Goal: Complete application form: Complete application form

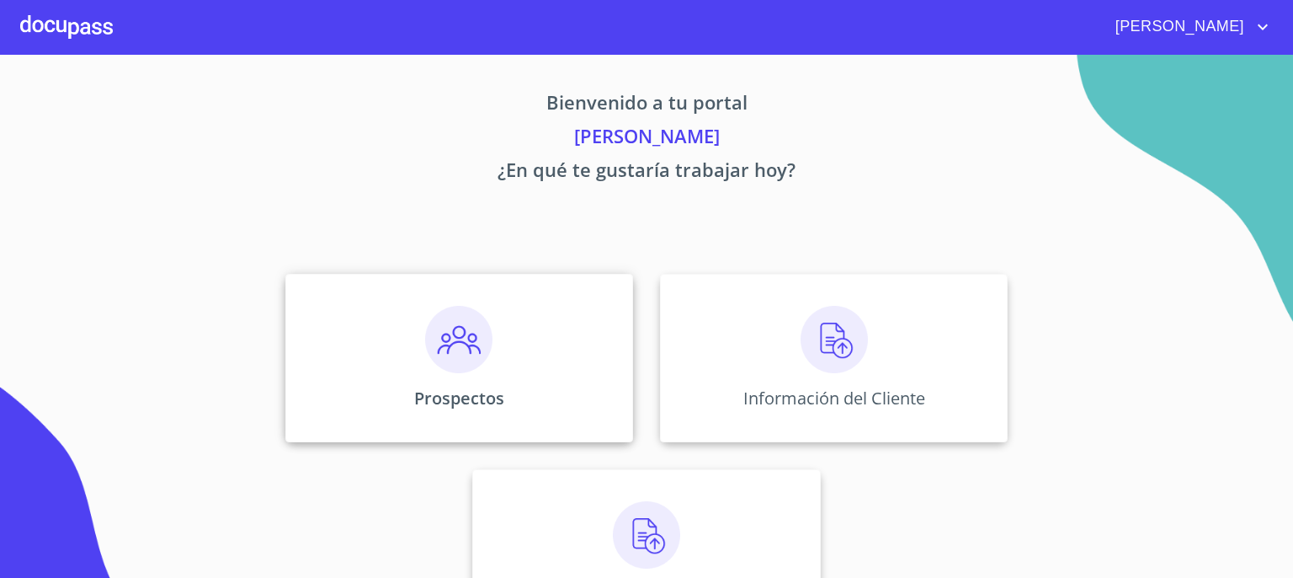
click at [445, 354] on img at bounding box center [458, 339] width 67 height 67
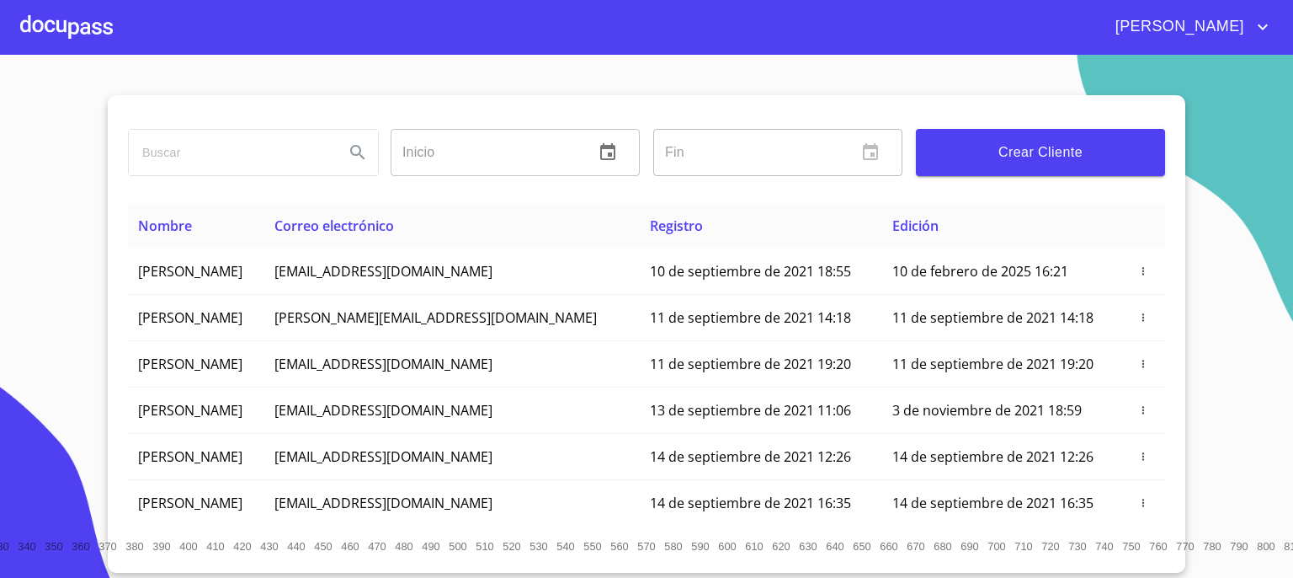
click at [1015, 150] on span "Crear Cliente" at bounding box center [1041, 153] width 222 height 24
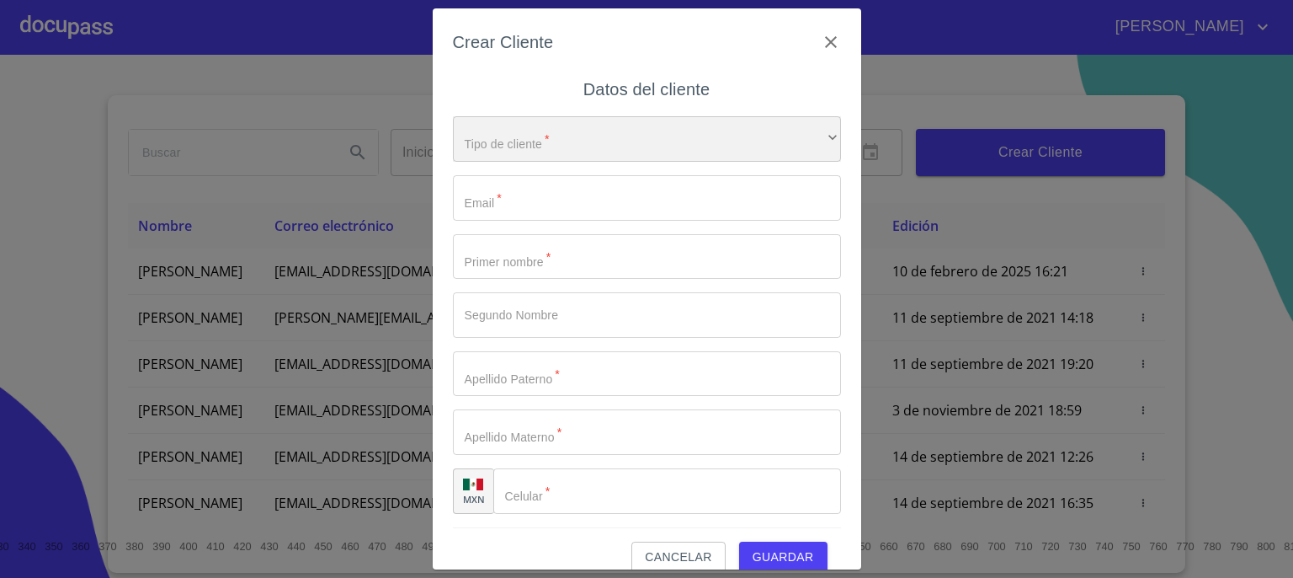
click at [669, 153] on div "​" at bounding box center [647, 138] width 388 height 45
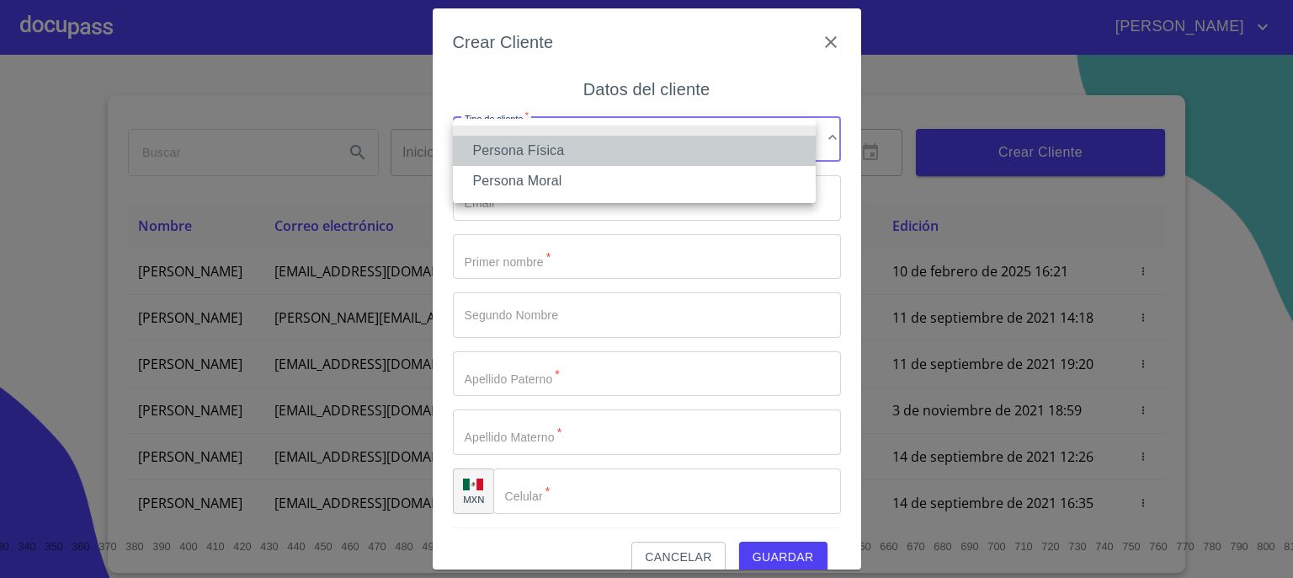
click at [669, 153] on li "Persona Física" at bounding box center [634, 151] width 363 height 30
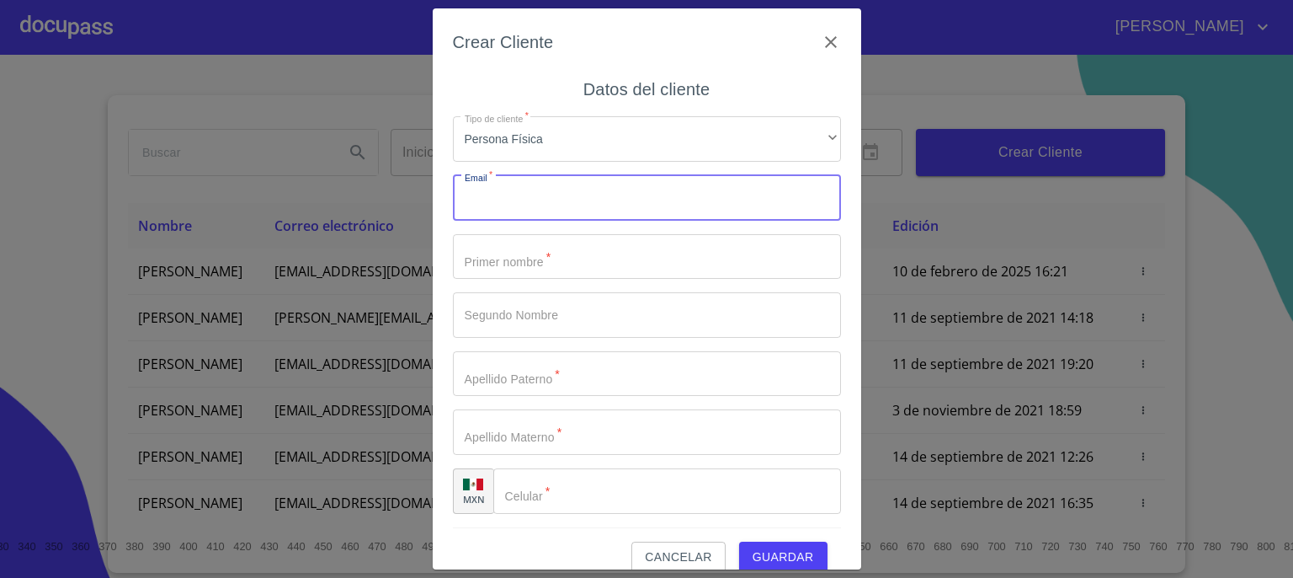
click at [669, 193] on input "Tipo de cliente   *" at bounding box center [647, 197] width 388 height 45
type input "[EMAIL_ADDRESS][DOMAIN_NAME]"
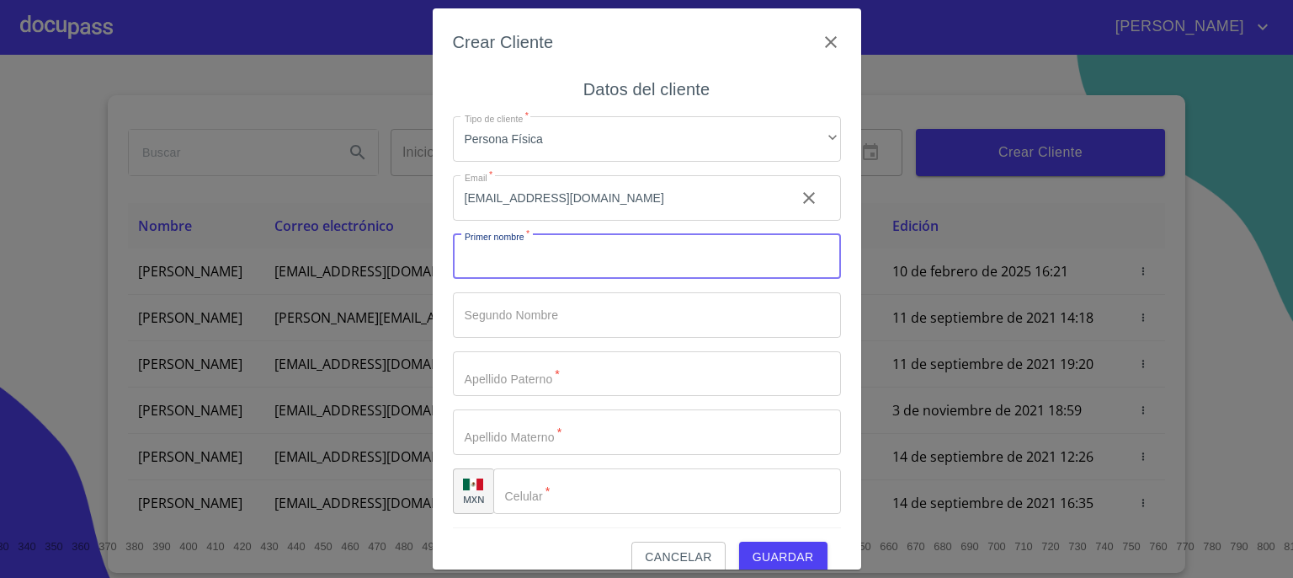
click at [650, 258] on input "Tipo de cliente   *" at bounding box center [647, 256] width 388 height 45
type input "M"
type input "[PERSON_NAME]"
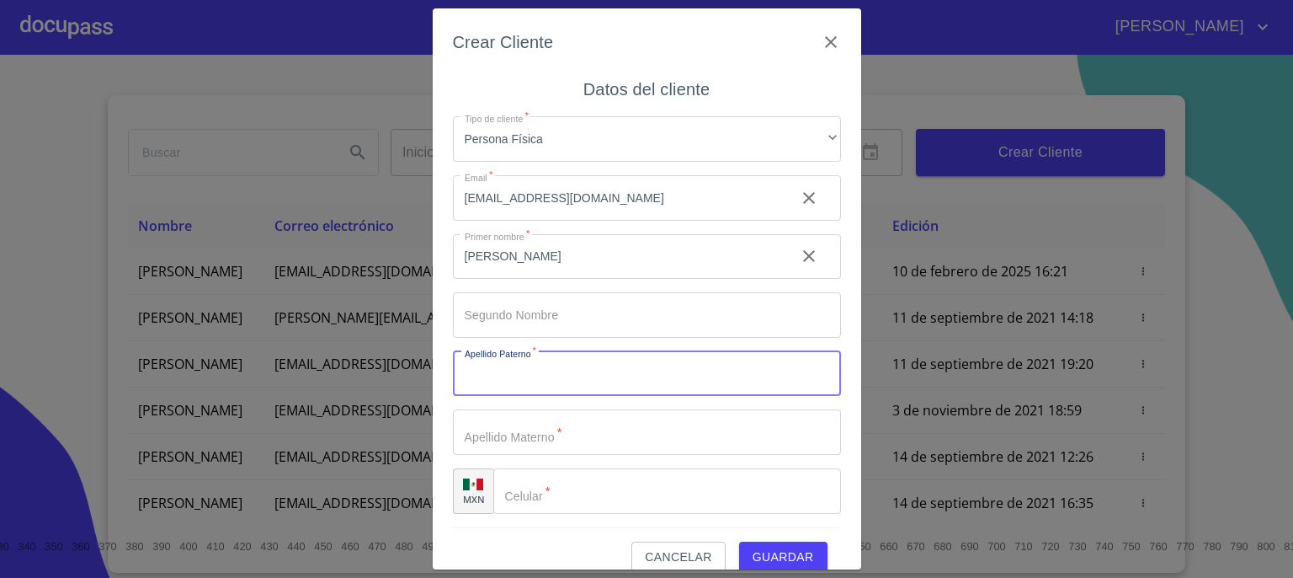
click at [599, 379] on input "Tipo de cliente   *" at bounding box center [647, 373] width 388 height 45
type input "MARIN"
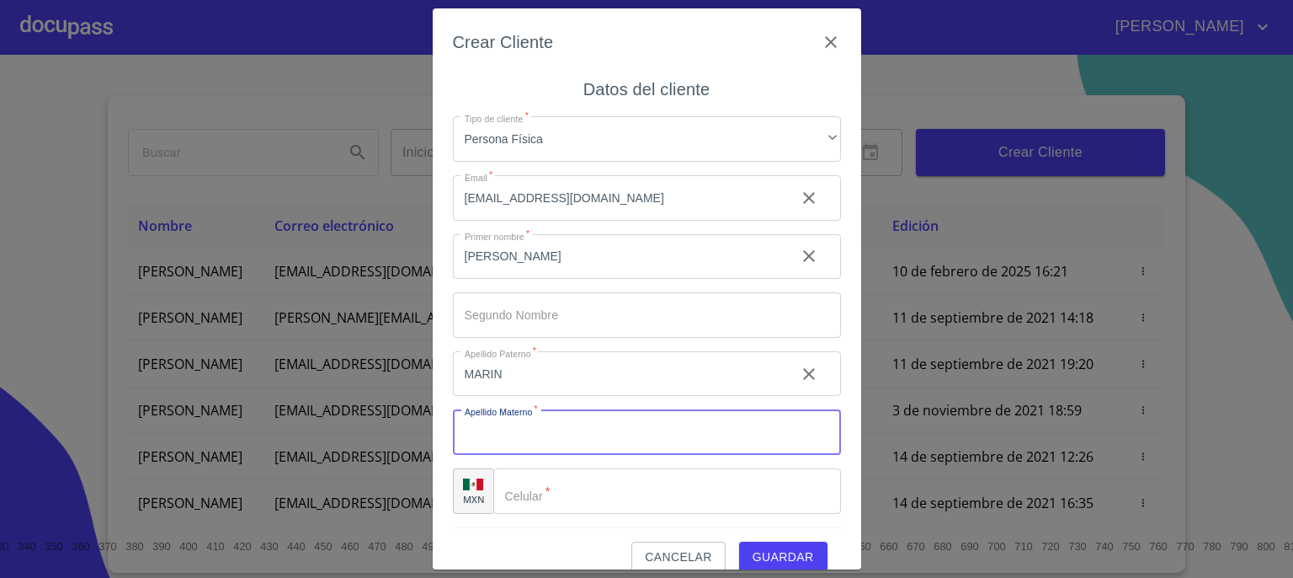
click at [584, 435] on input "Tipo de cliente   *" at bounding box center [647, 431] width 388 height 45
type input "[PERSON_NAME]"
click at [582, 496] on input "Tipo de cliente   *" at bounding box center [667, 490] width 348 height 45
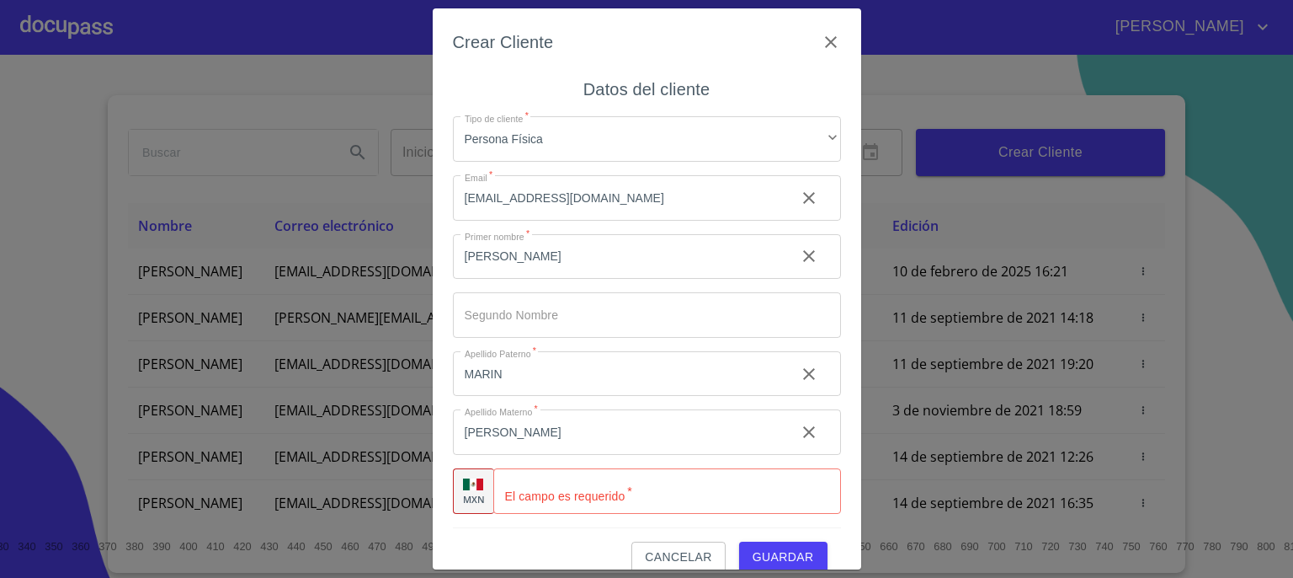
scroll to position [24, 0]
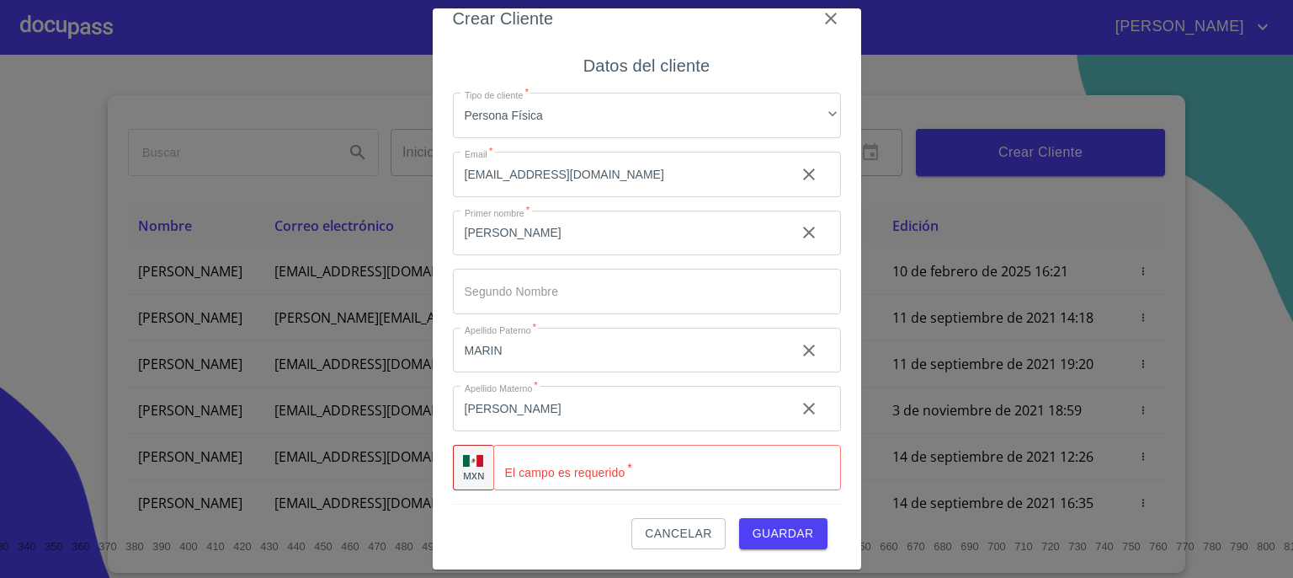
click at [689, 473] on input "Tipo de cliente   *" at bounding box center [667, 467] width 348 height 45
type input "[PHONE_NUMBER]"
click at [754, 537] on span "Guardar" at bounding box center [783, 533] width 61 height 21
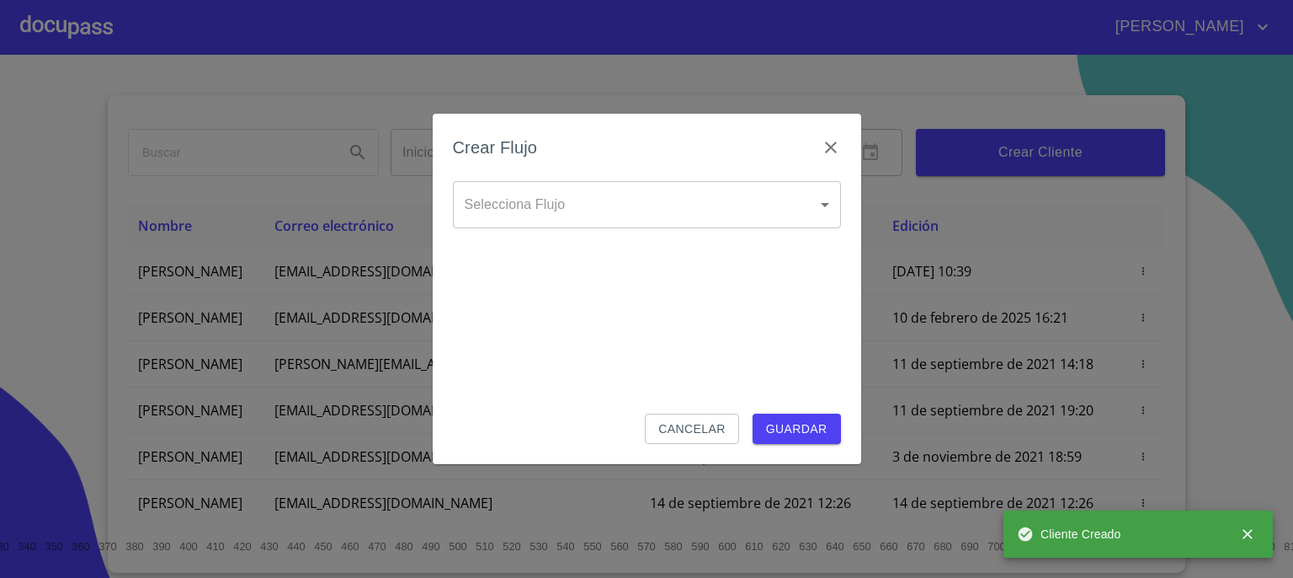
click at [812, 224] on body "[PERSON_NAME] ​ Fin ​ Crear Cliente Nombre Correo electrónico Registro Edición …" at bounding box center [646, 289] width 1293 height 578
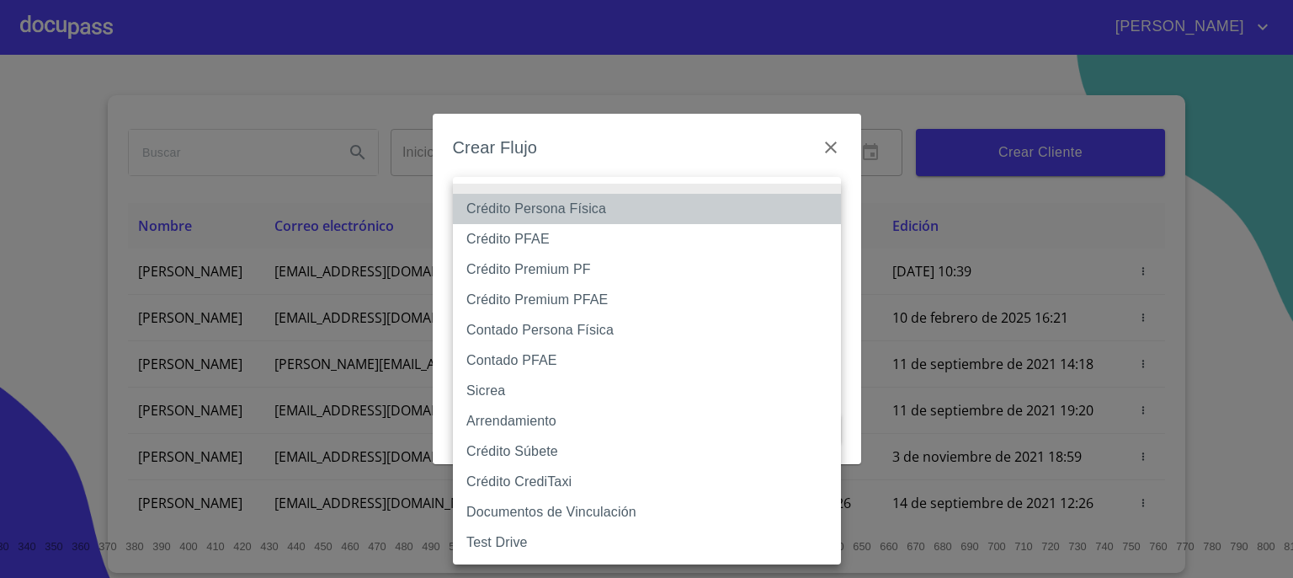
click at [711, 210] on li "Crédito Persona Física" at bounding box center [647, 209] width 388 height 30
type input "6009fb3c7d1714eb8809aa97"
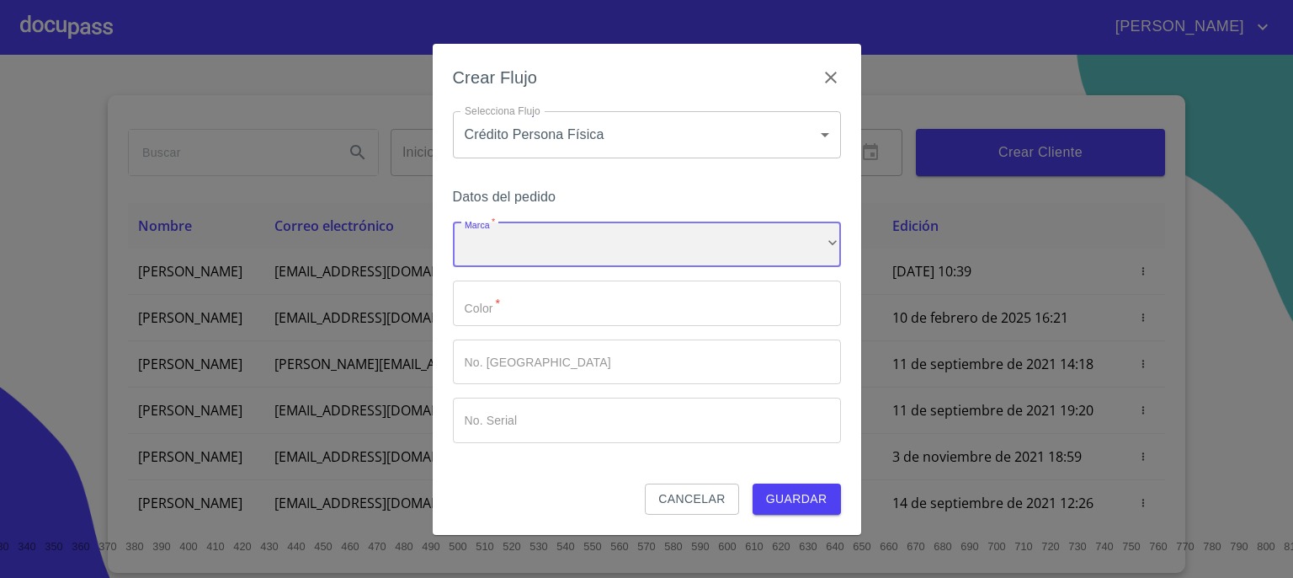
click at [697, 248] on div "​" at bounding box center [647, 244] width 388 height 45
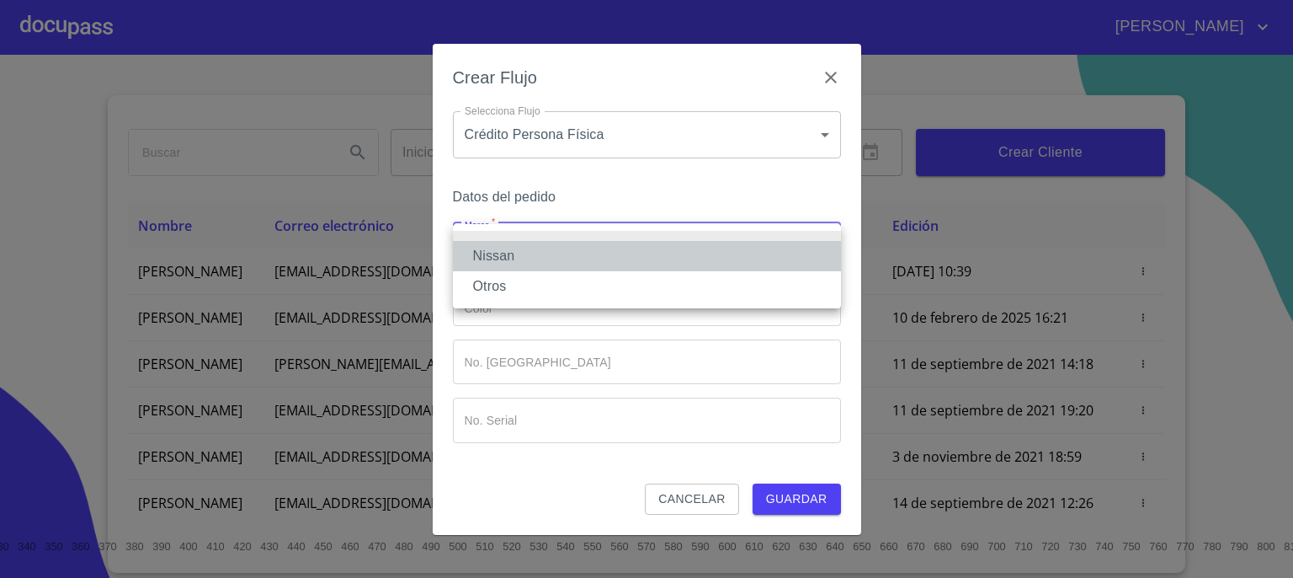
click at [693, 259] on li "Nissan" at bounding box center [647, 256] width 388 height 30
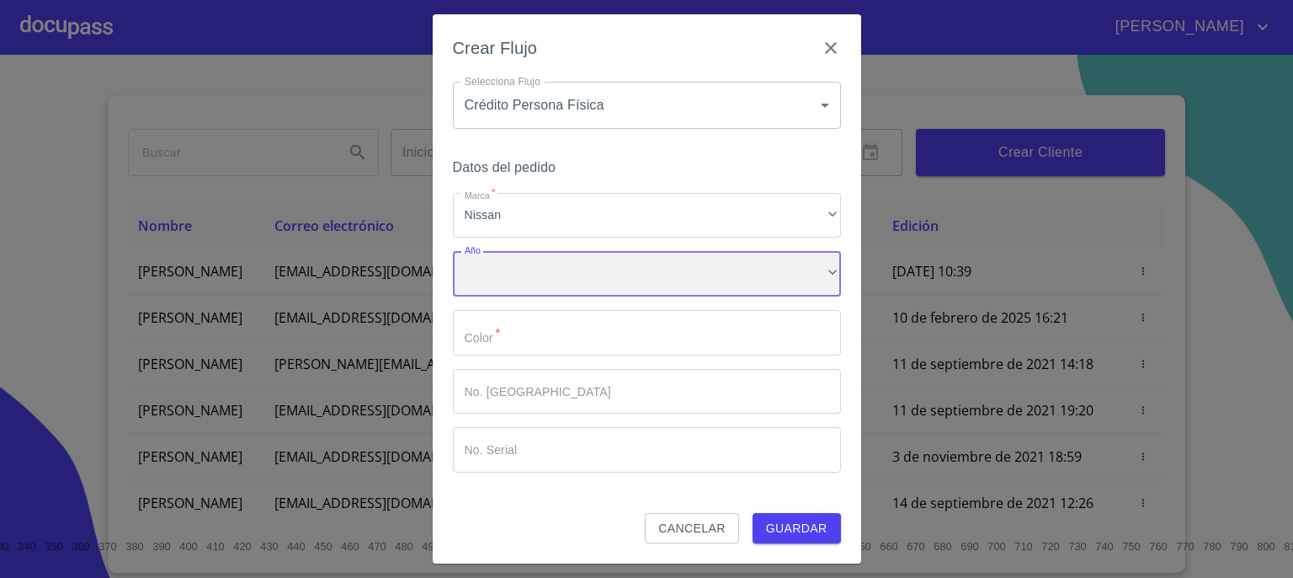
click at [698, 287] on div "​" at bounding box center [647, 273] width 388 height 45
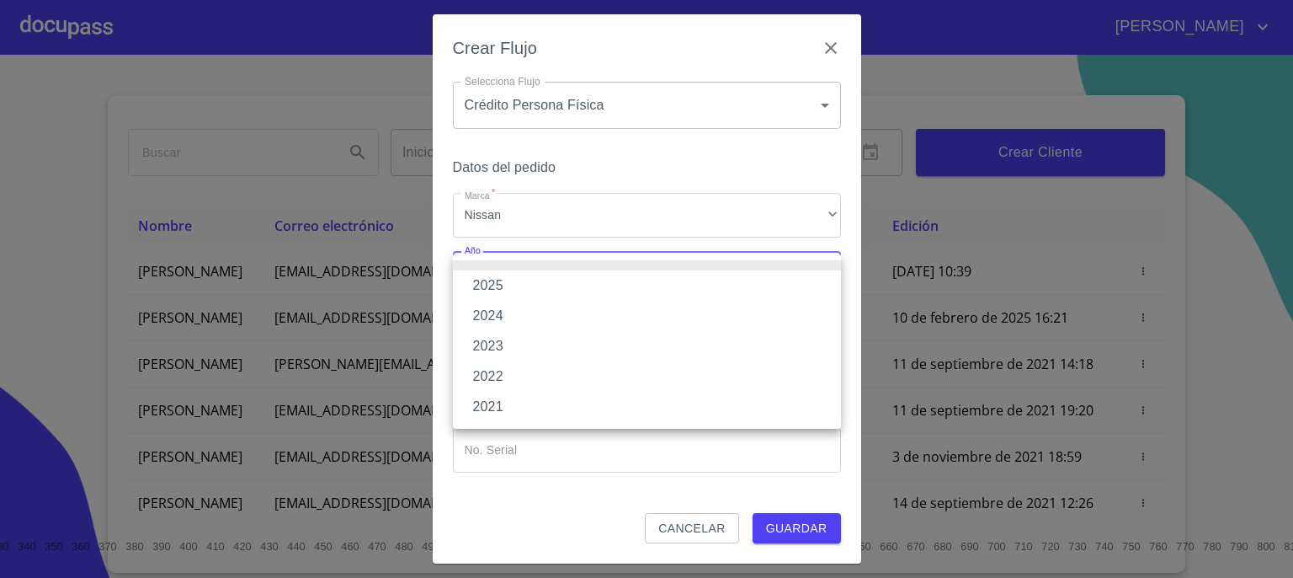
click at [695, 289] on li "2025" at bounding box center [647, 285] width 388 height 30
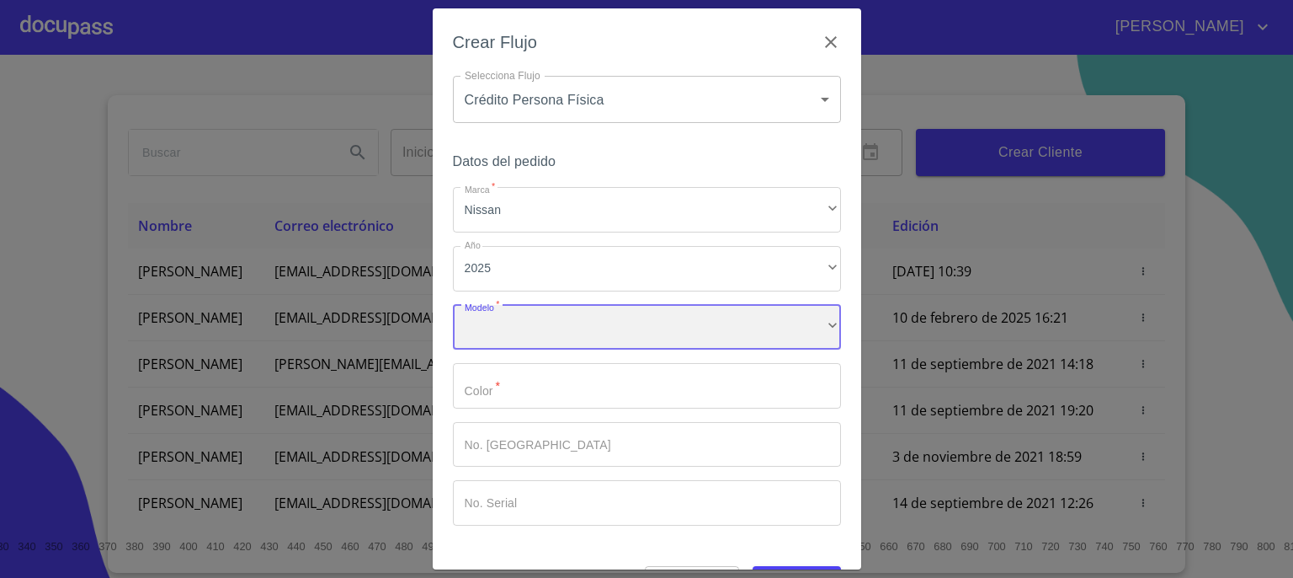
click at [672, 331] on div "​" at bounding box center [647, 327] width 388 height 45
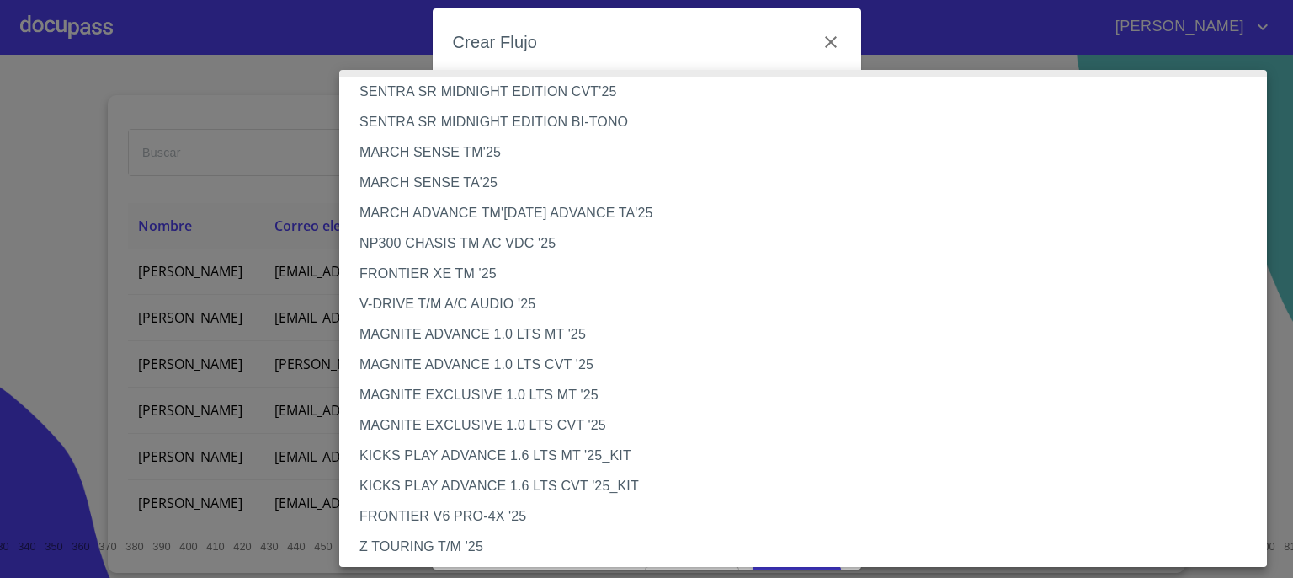
scroll to position [0, 0]
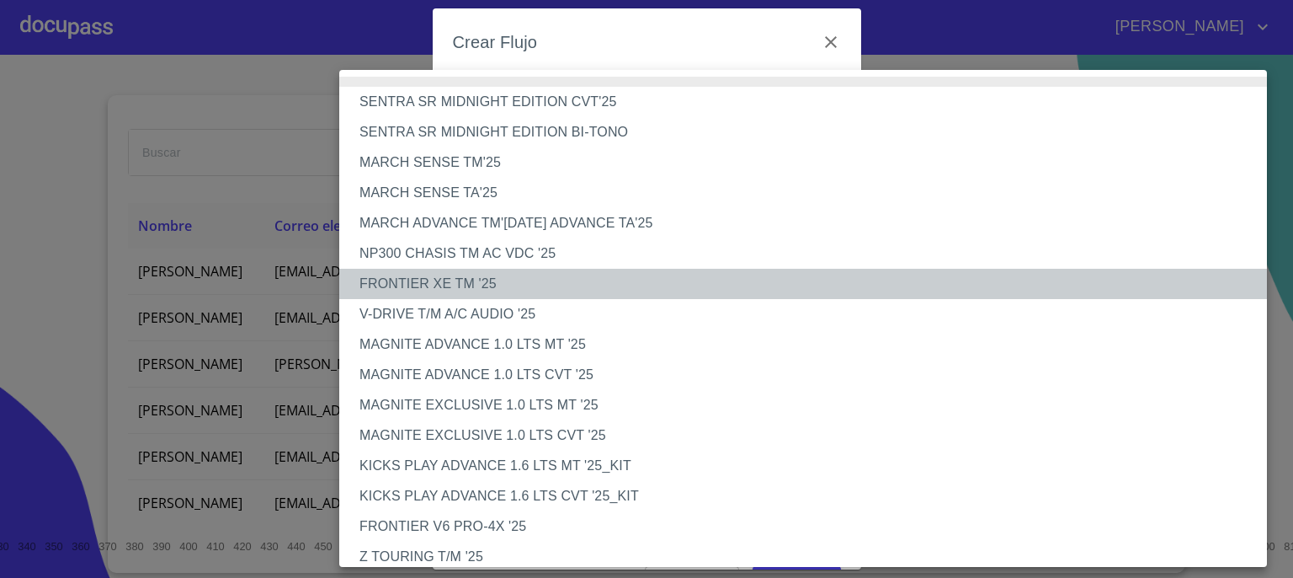
click at [909, 293] on li "FRONTIER XE TM '25" at bounding box center [809, 284] width 941 height 30
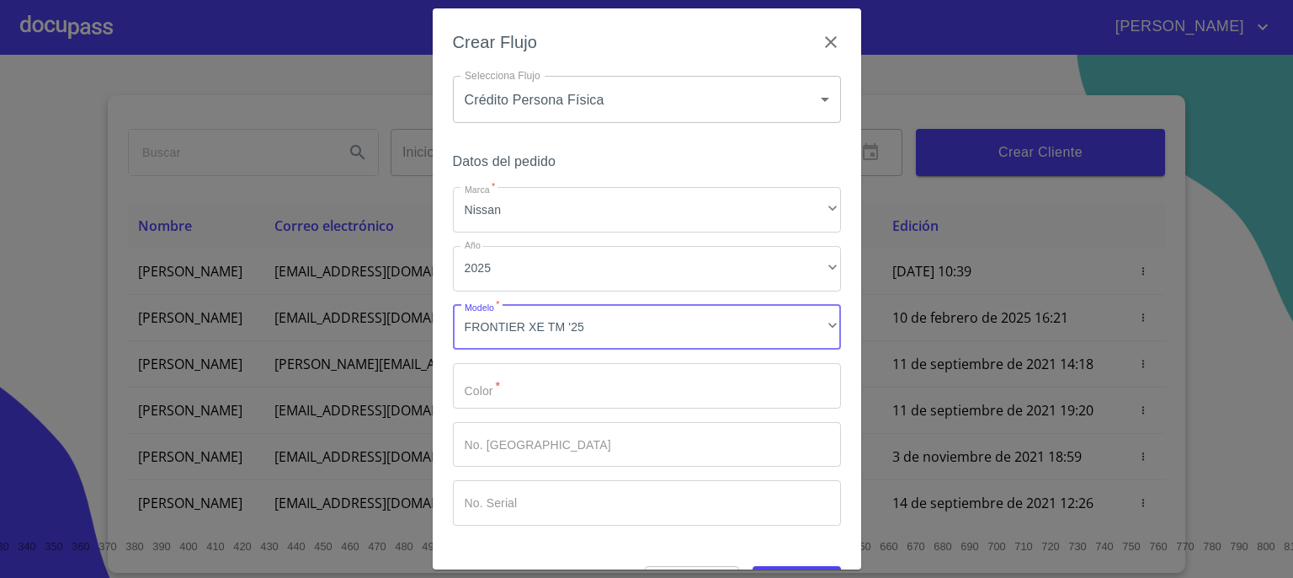
click at [718, 397] on input "Marca   *" at bounding box center [647, 385] width 388 height 45
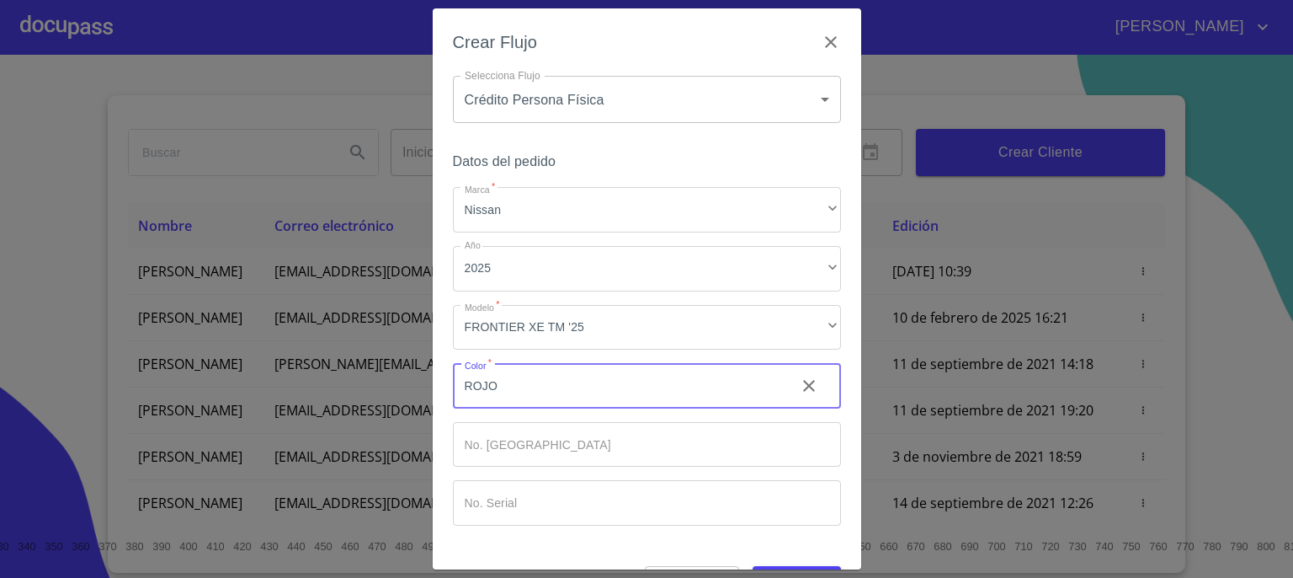
type input "ROJO"
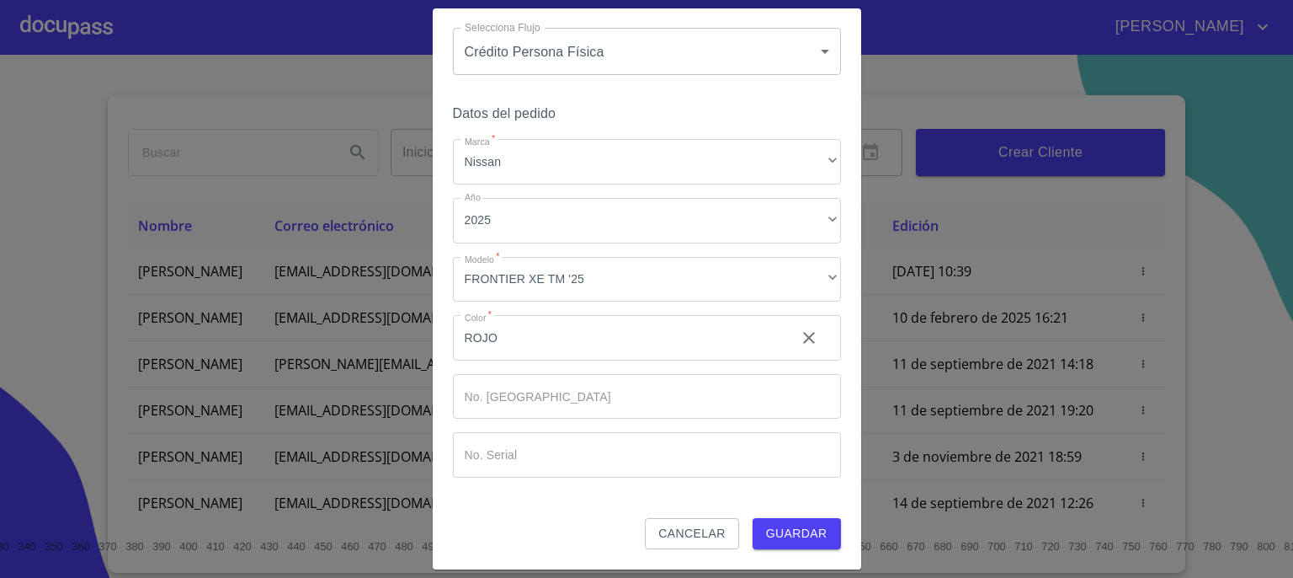
click at [784, 533] on span "Guardar" at bounding box center [796, 533] width 61 height 21
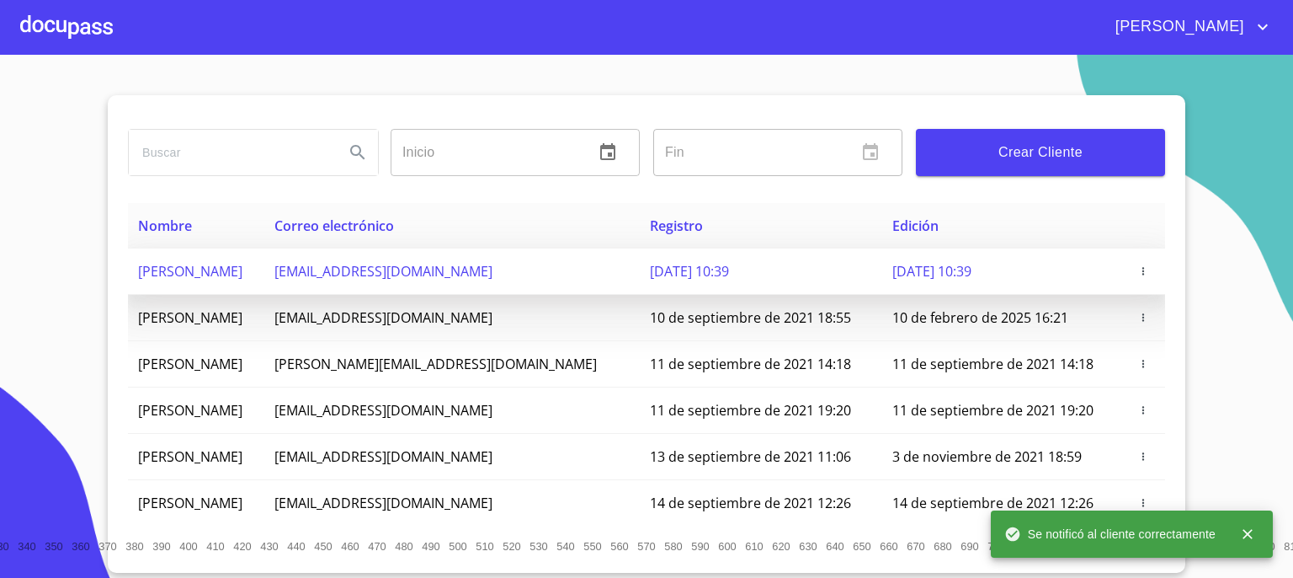
click at [374, 270] on span "[EMAIL_ADDRESS][DOMAIN_NAME]" at bounding box center [383, 271] width 218 height 19
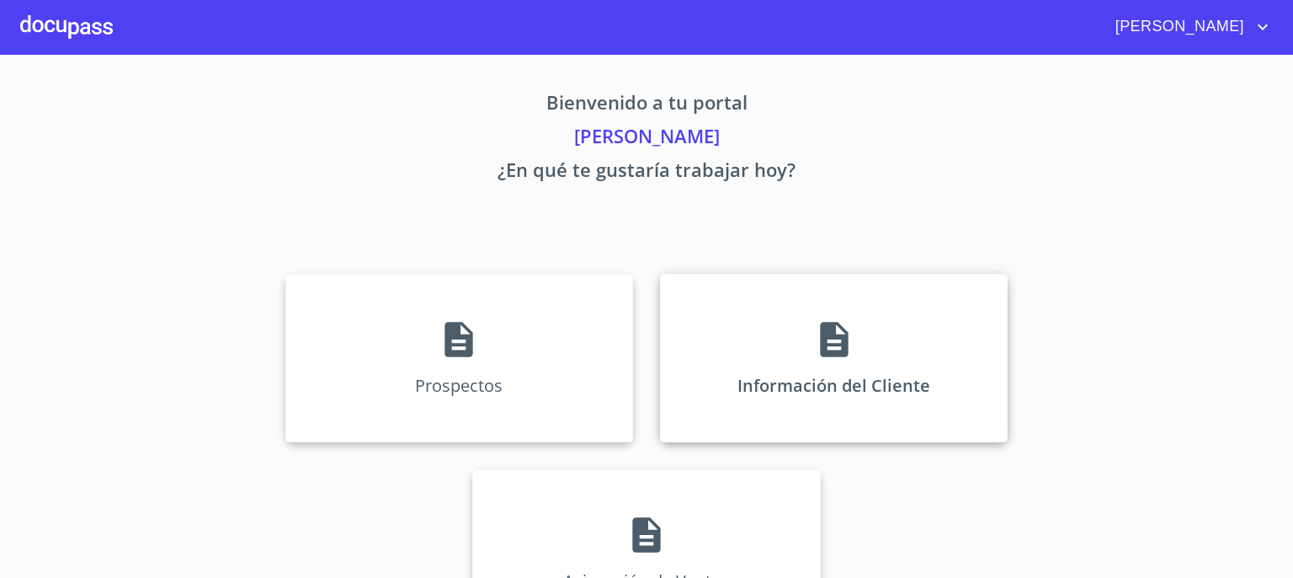
click at [838, 338] on icon at bounding box center [834, 339] width 28 height 35
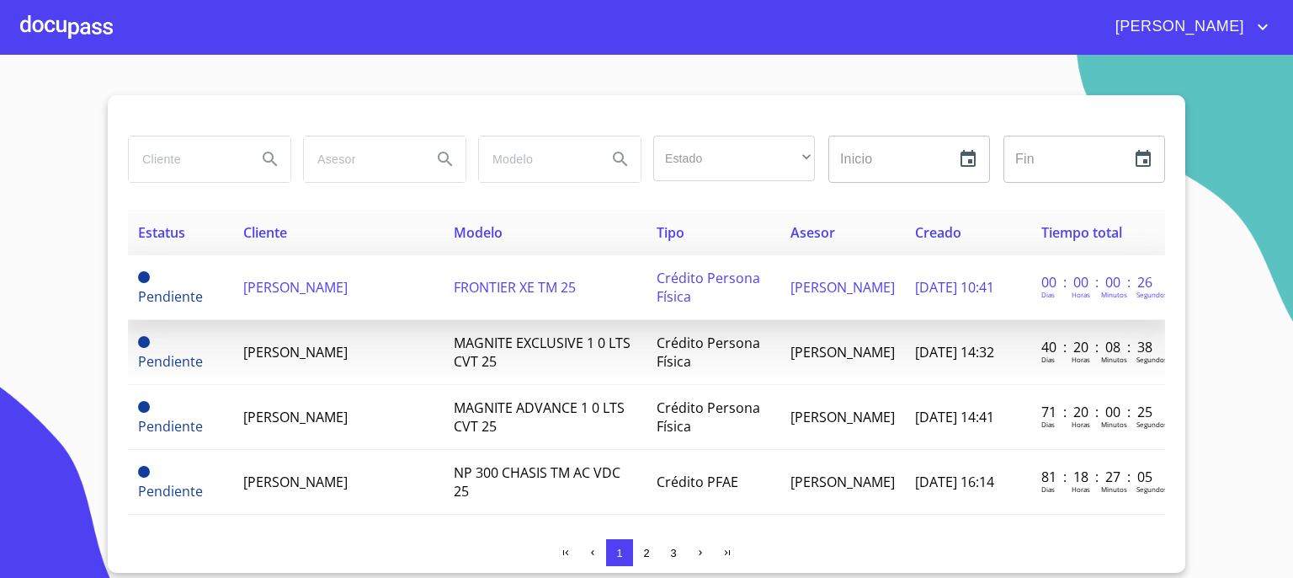
click at [523, 291] on span "FRONTIER XE TM 25" at bounding box center [515, 287] width 122 height 19
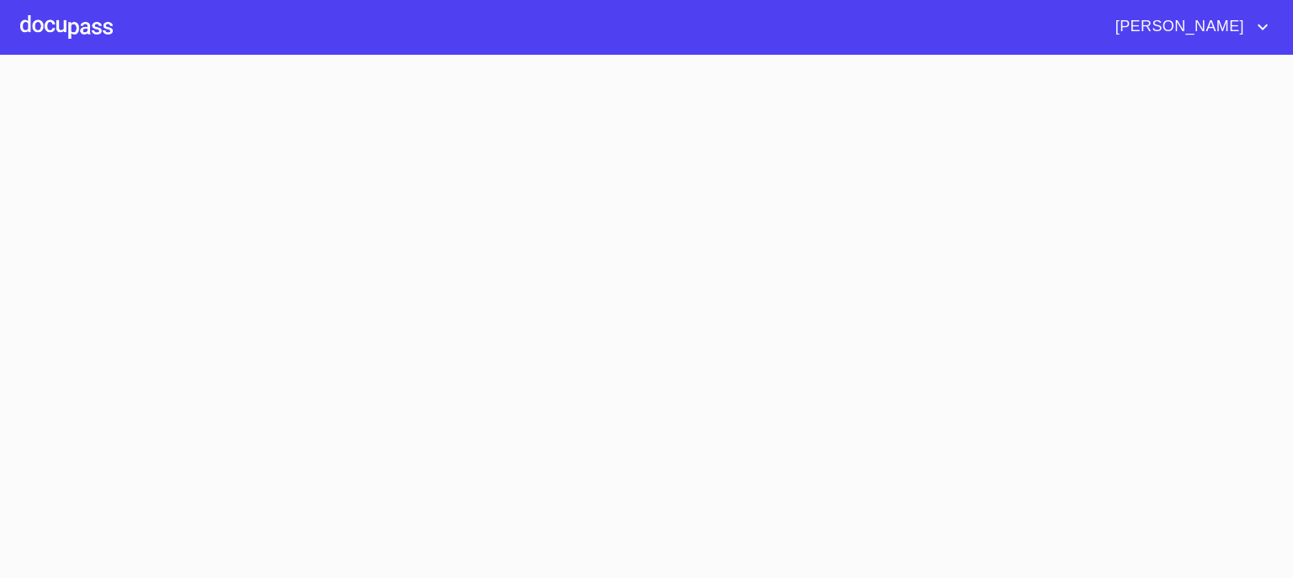
click at [523, 291] on section at bounding box center [646, 316] width 1293 height 523
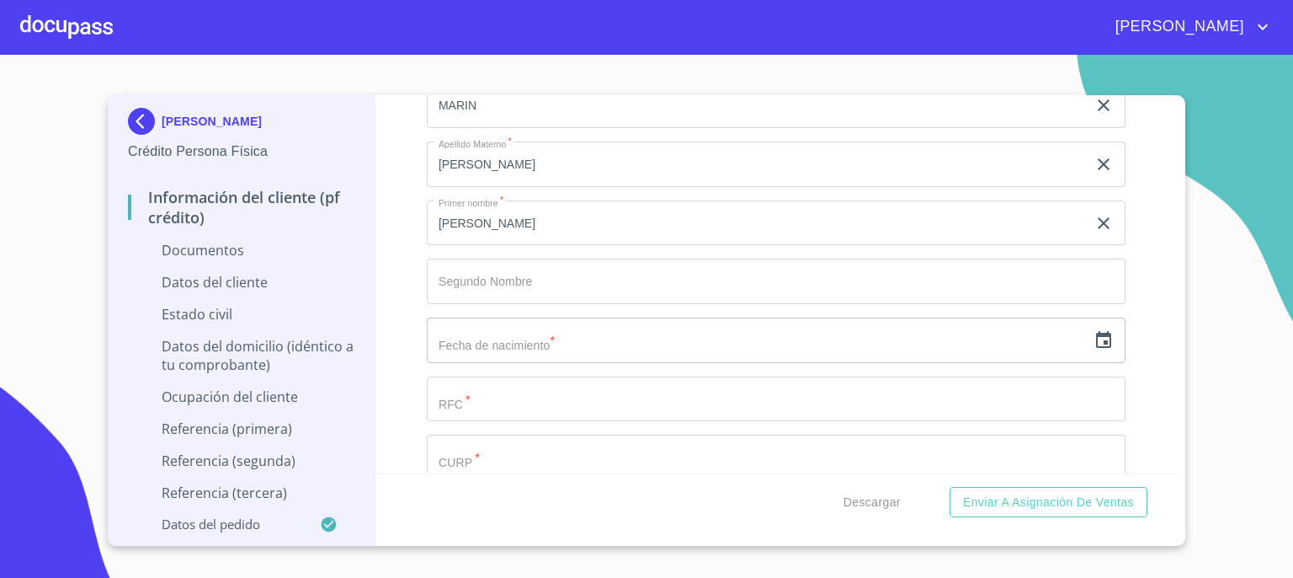
scroll to position [2155, 0]
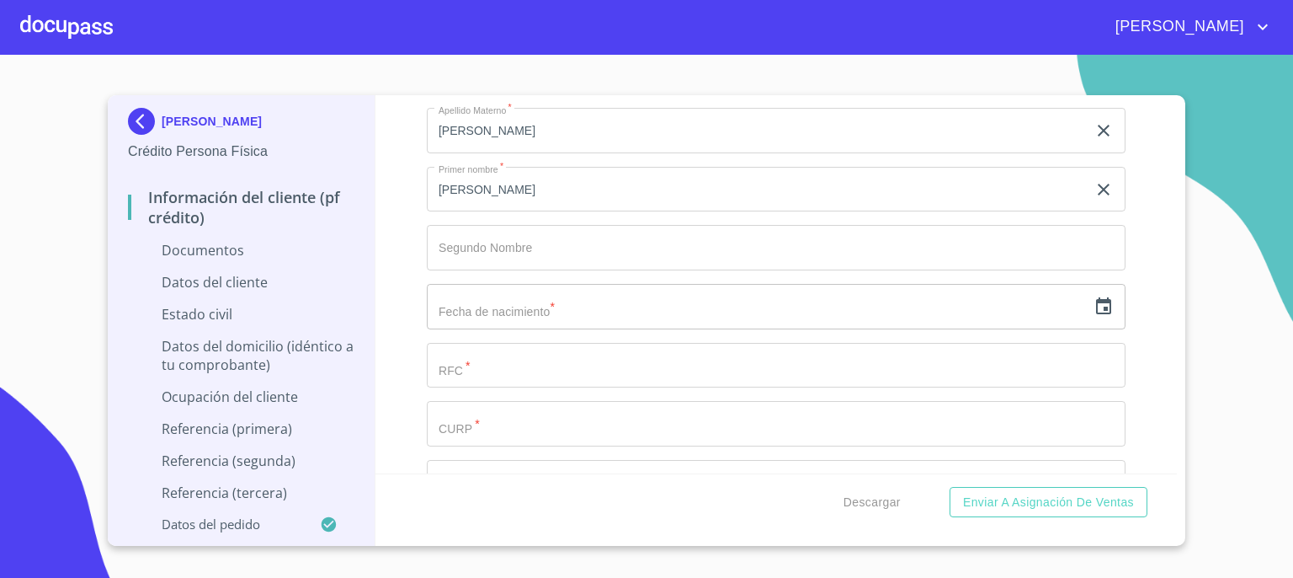
click at [1094, 304] on icon "button" at bounding box center [1104, 306] width 20 height 20
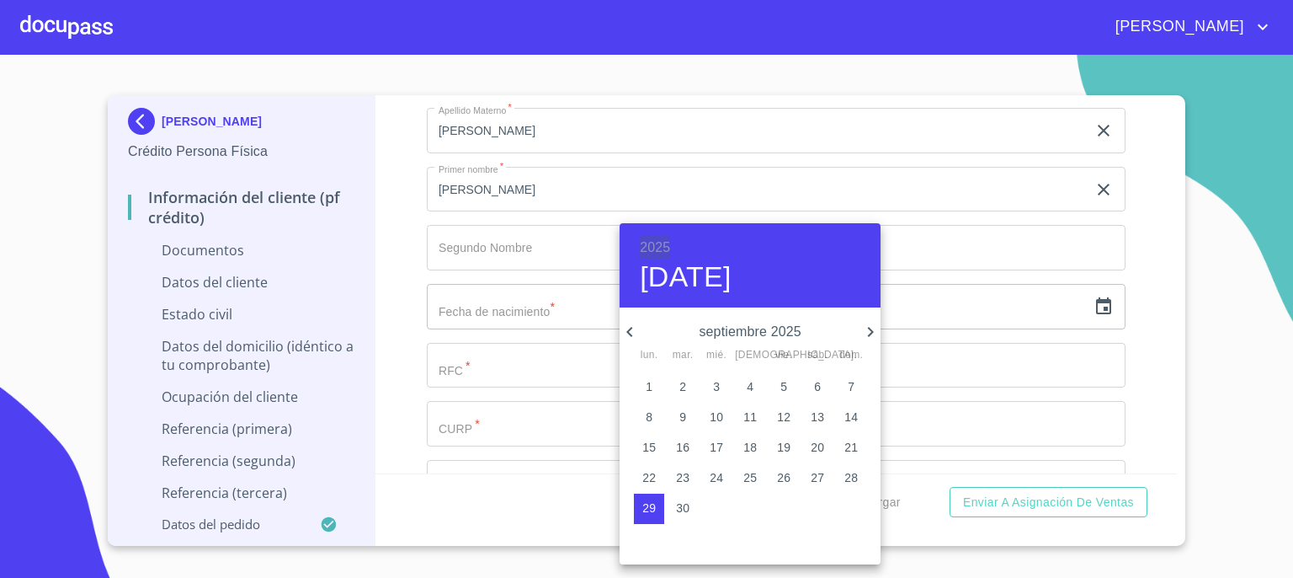
click at [659, 242] on h6 "2025" at bounding box center [655, 248] width 30 height 24
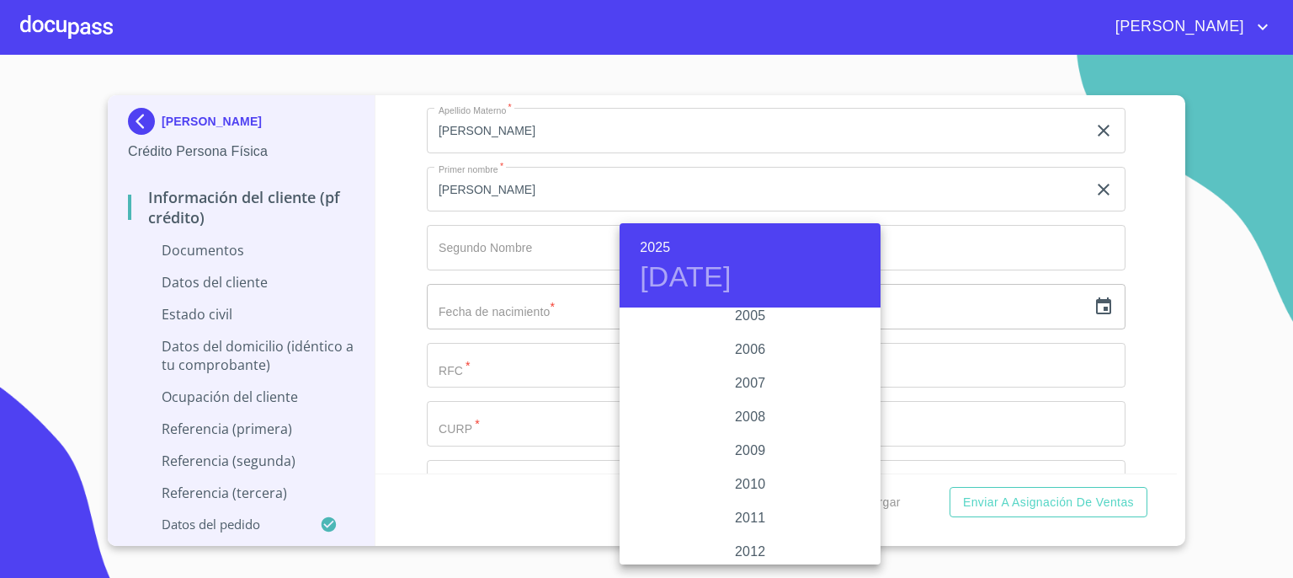
scroll to position [2638, 0]
click at [749, 349] on div "2004" at bounding box center [750, 350] width 261 height 34
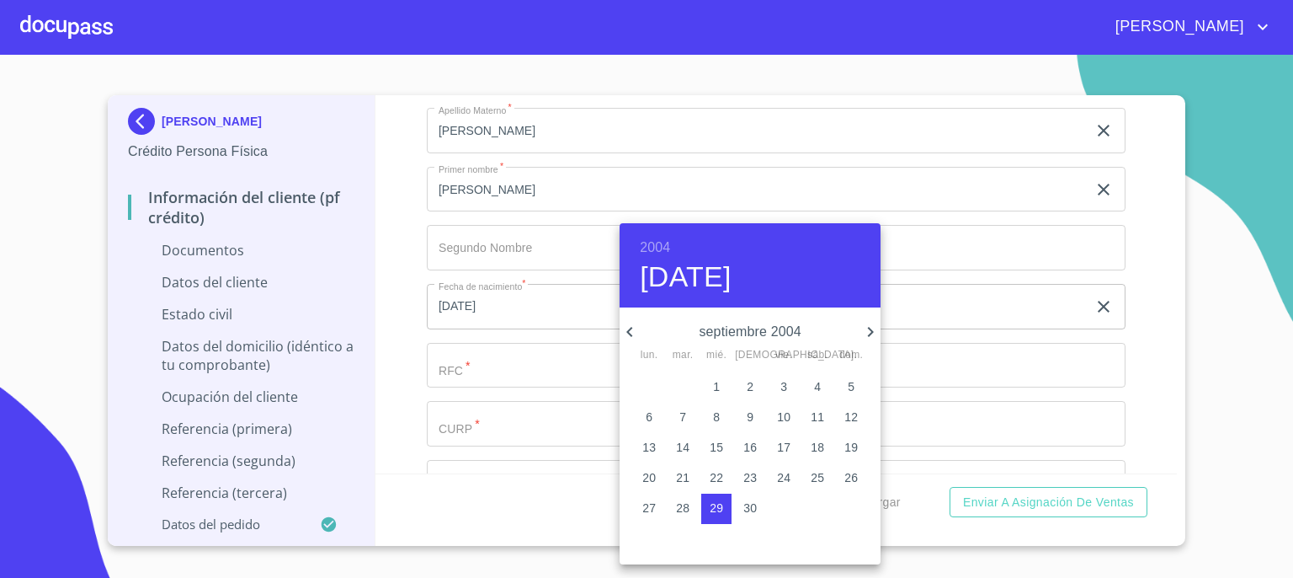
click at [868, 328] on icon "button" at bounding box center [871, 332] width 20 height 20
click at [850, 385] on p "7" at bounding box center [851, 386] width 7 height 17
type input "7 de nov. de 2004"
click at [911, 351] on div at bounding box center [646, 289] width 1293 height 578
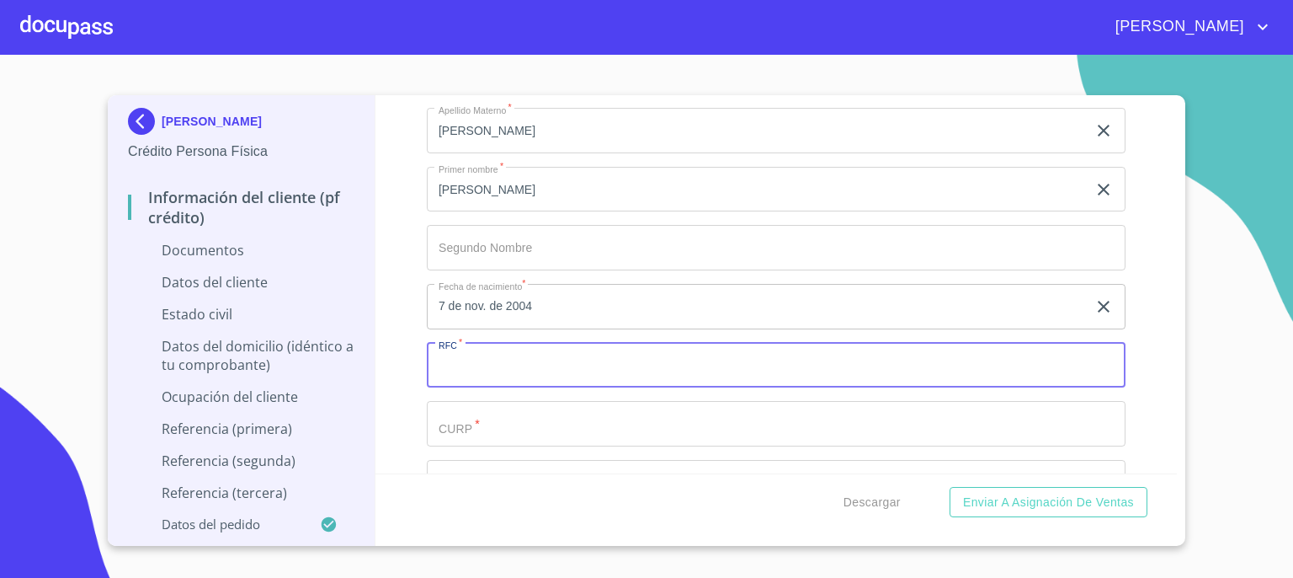
click at [852, 371] on input "Documento de identificación.   *" at bounding box center [776, 365] width 699 height 45
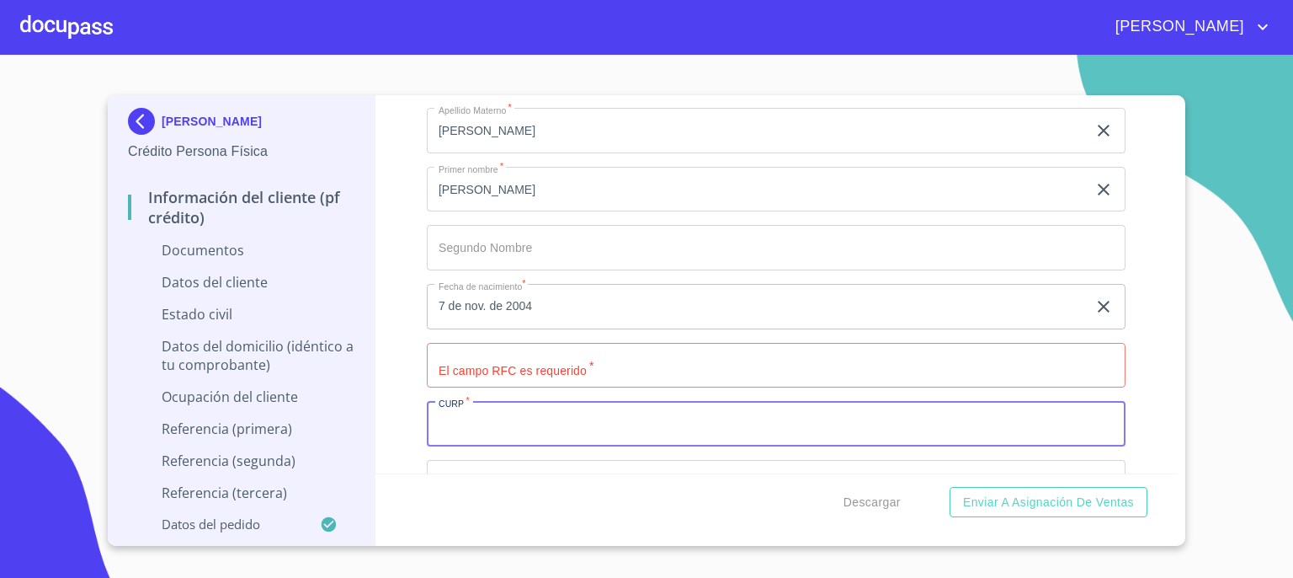
click at [805, 433] on input "Documento de identificación.   *" at bounding box center [776, 423] width 699 height 45
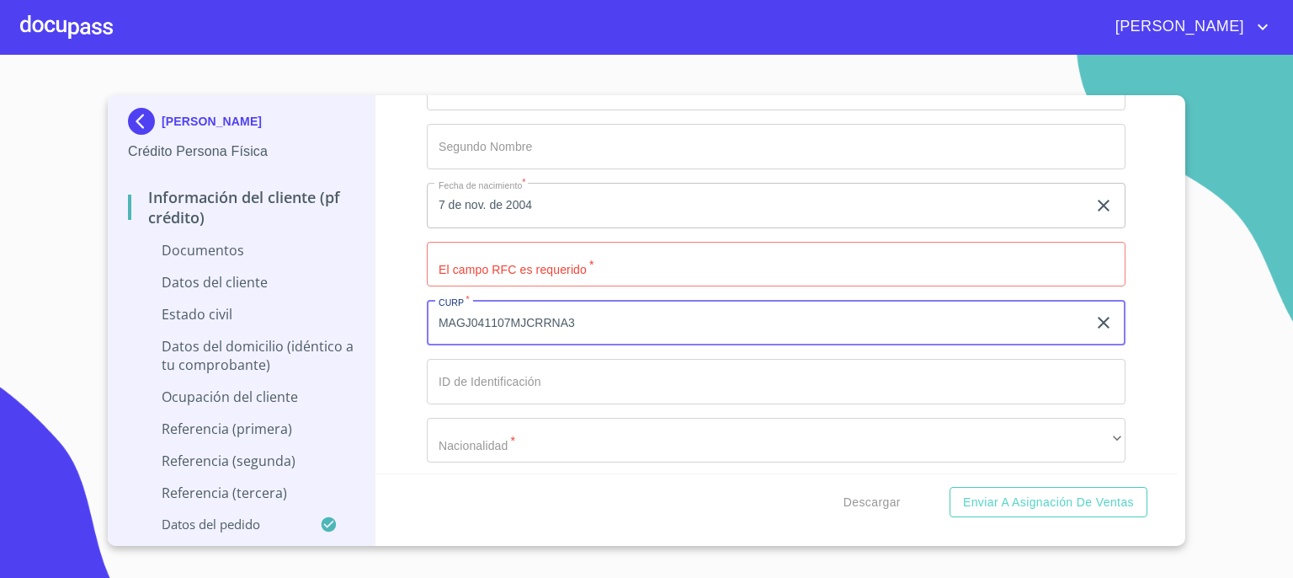
scroll to position [2289, 0]
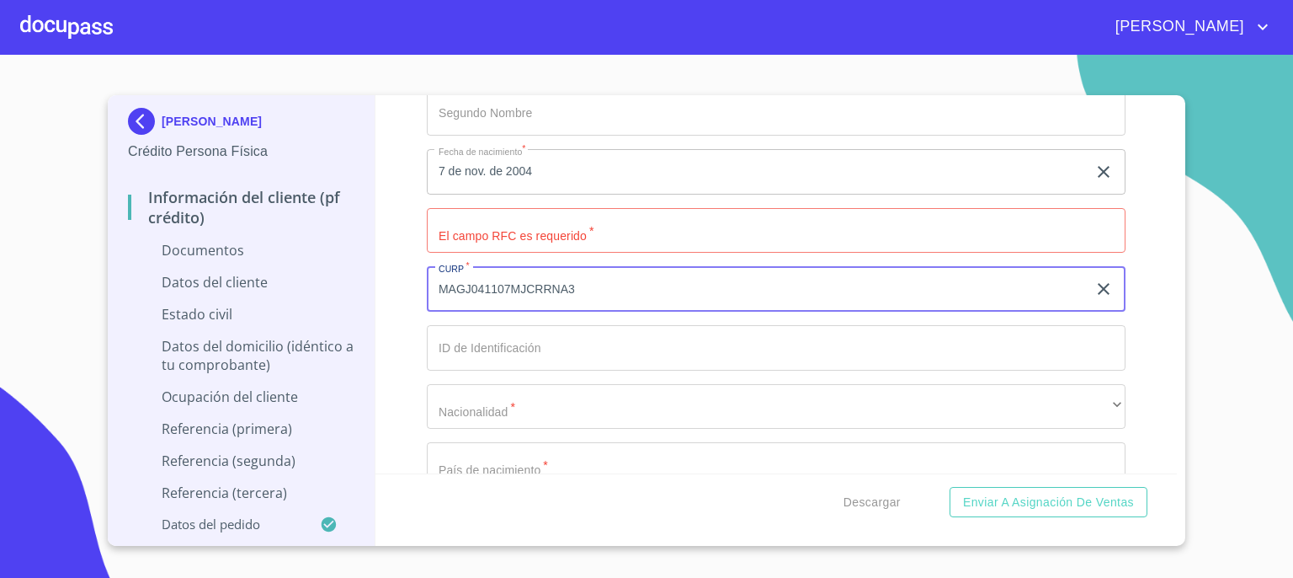
type input "MAGJ041107MJCRRNA3"
click at [935, 348] on input "Documento de identificación.   *" at bounding box center [776, 347] width 699 height 45
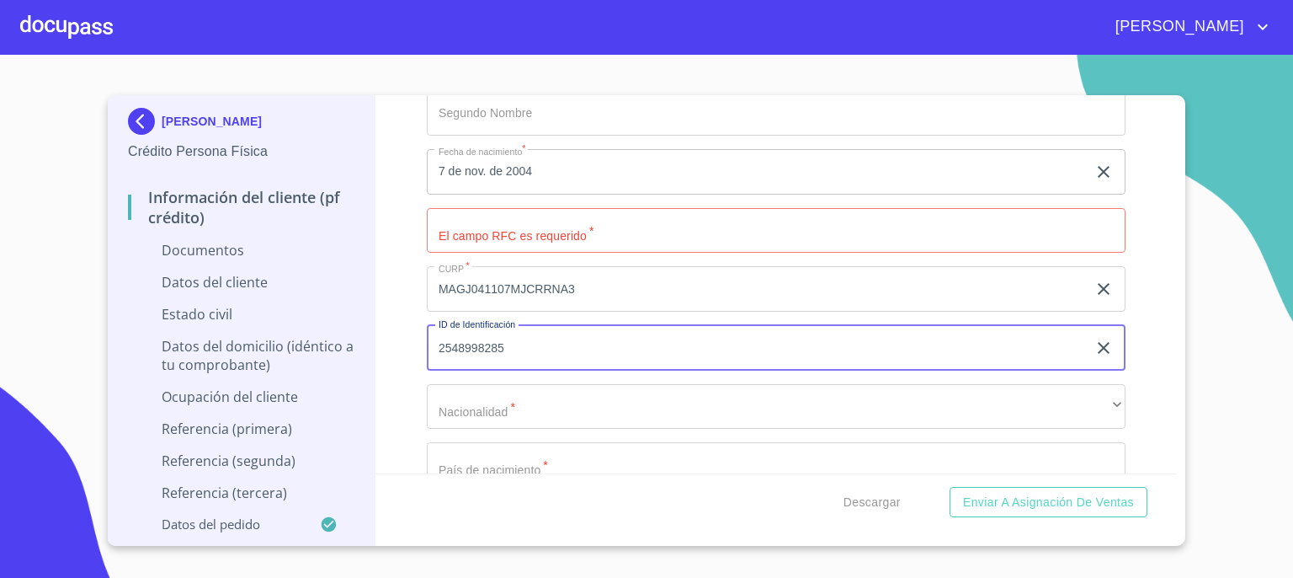
type input "2548998285"
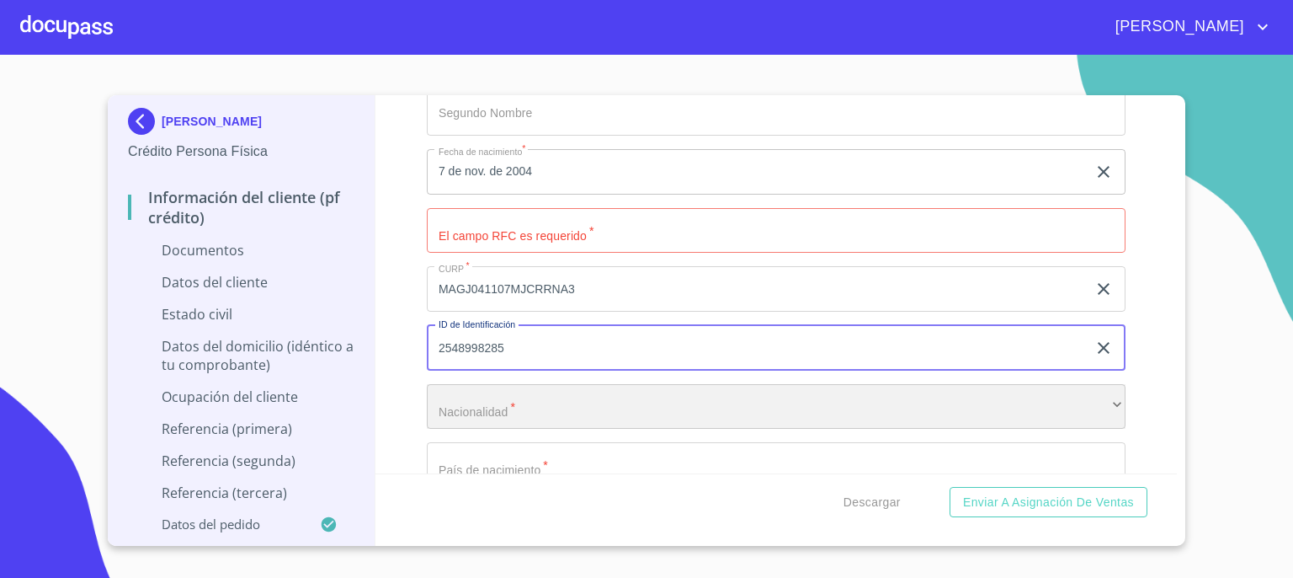
click at [911, 405] on div "​" at bounding box center [776, 406] width 699 height 45
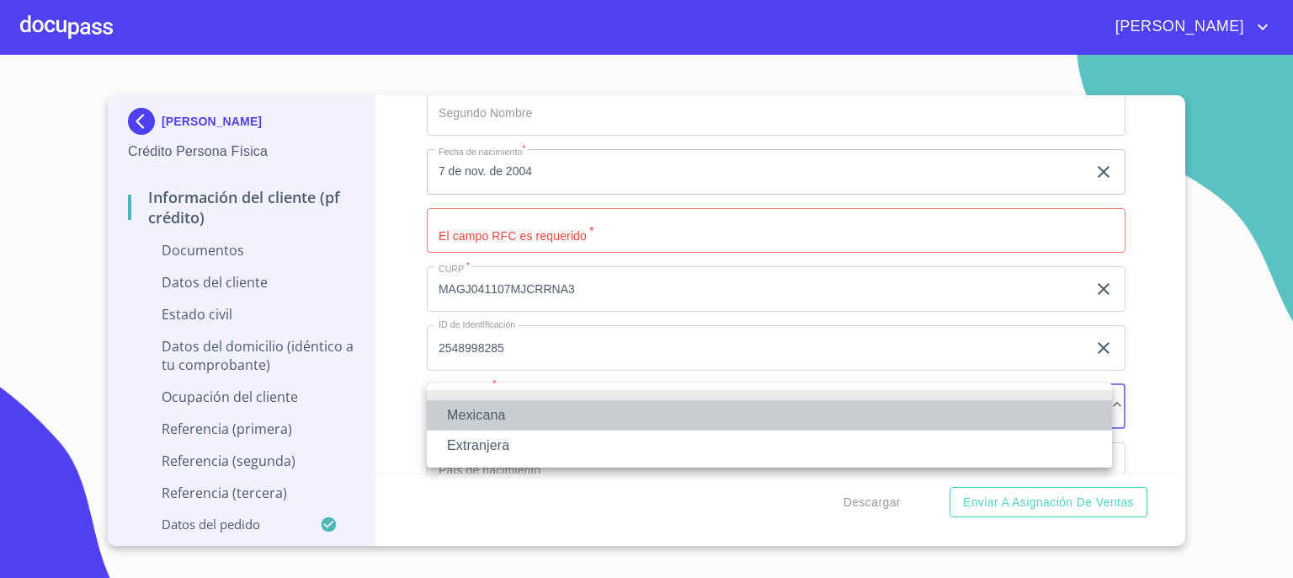
click at [879, 426] on li "Mexicana" at bounding box center [769, 415] width 685 height 30
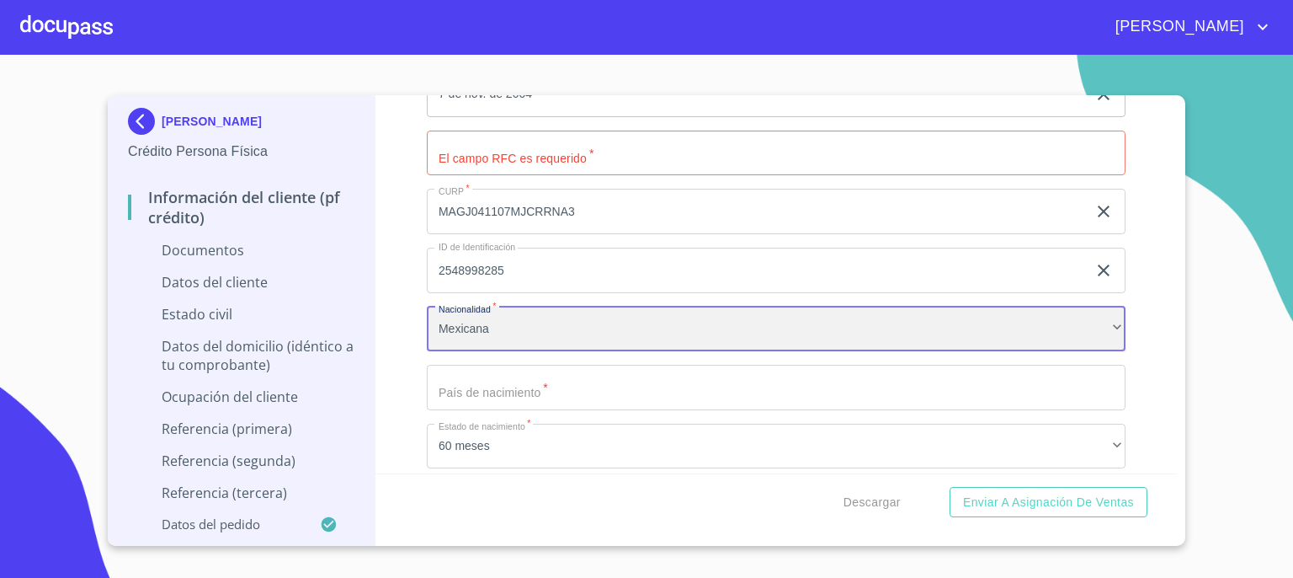
scroll to position [2424, 0]
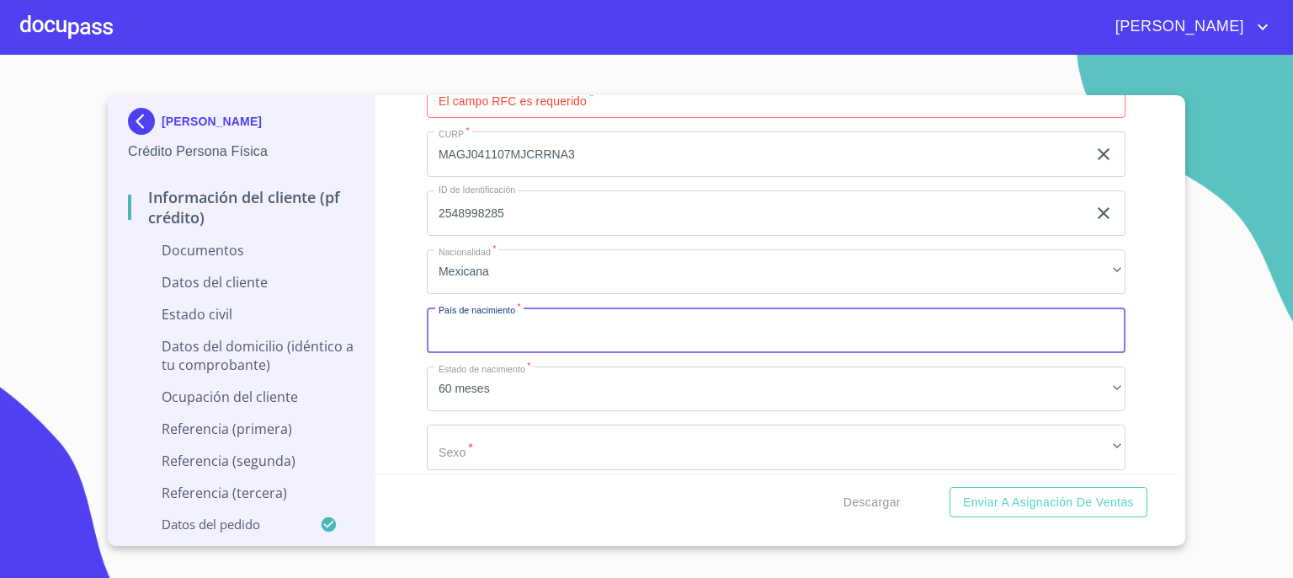
click at [1028, 338] on input "Documento de identificación.   *" at bounding box center [776, 329] width 699 height 45
type input "[GEOGRAPHIC_DATA]"
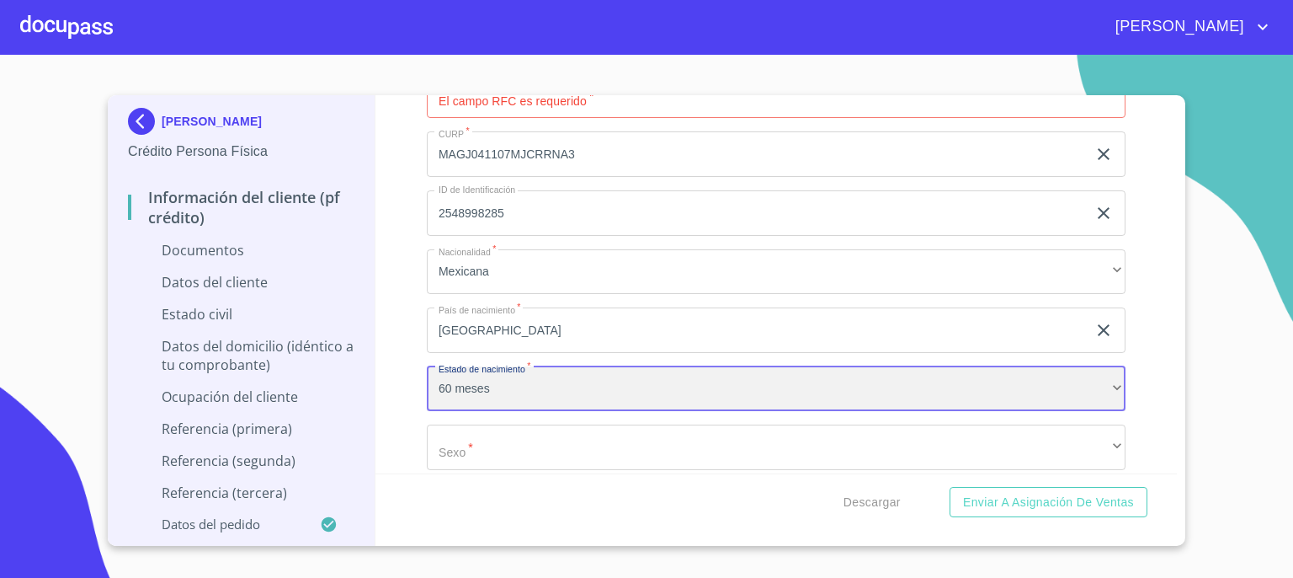
click at [651, 390] on div "60 meses" at bounding box center [776, 388] width 699 height 45
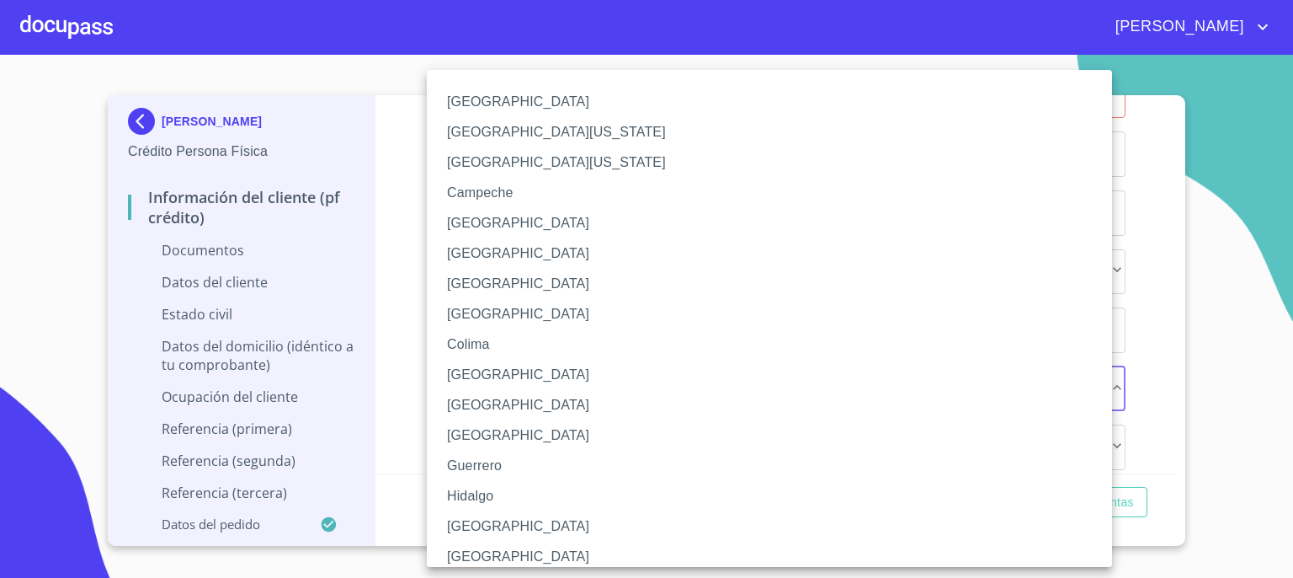
click at [605, 513] on li "[GEOGRAPHIC_DATA]" at bounding box center [776, 526] width 698 height 30
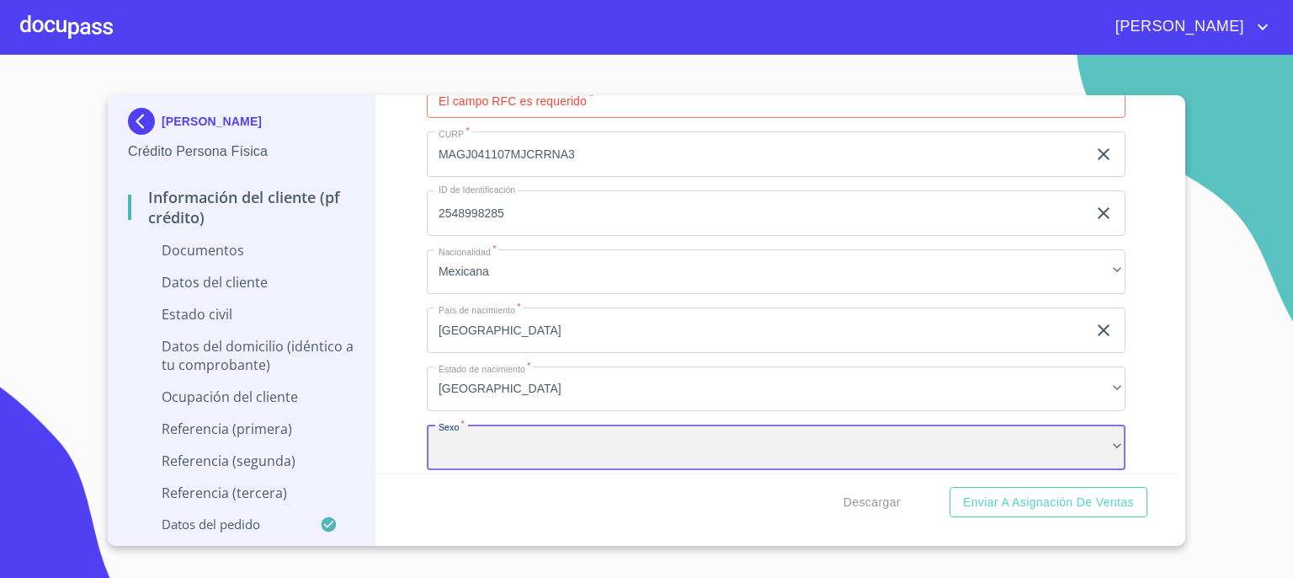
click at [1075, 444] on div "​" at bounding box center [776, 446] width 699 height 45
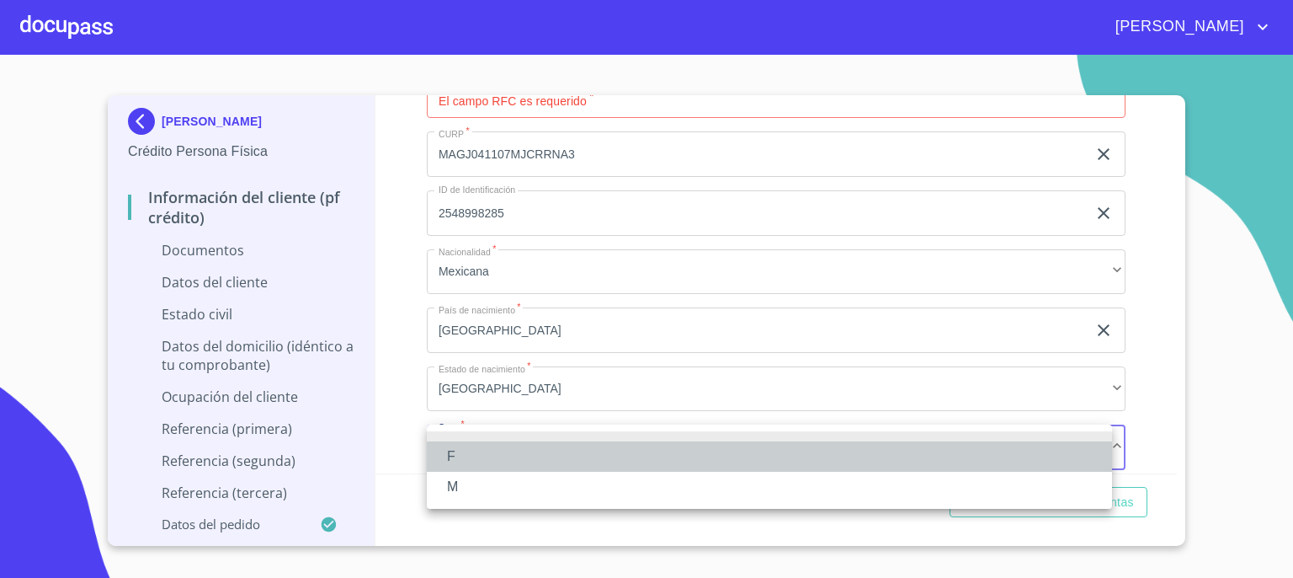
click at [911, 456] on li "F" at bounding box center [769, 456] width 685 height 30
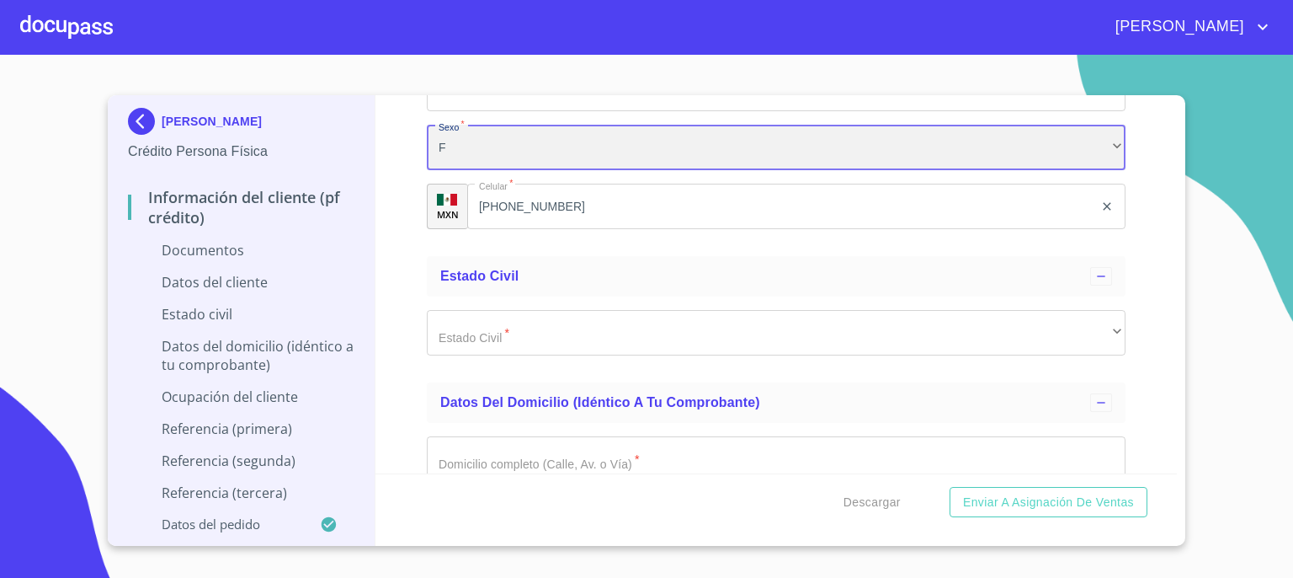
scroll to position [2727, 0]
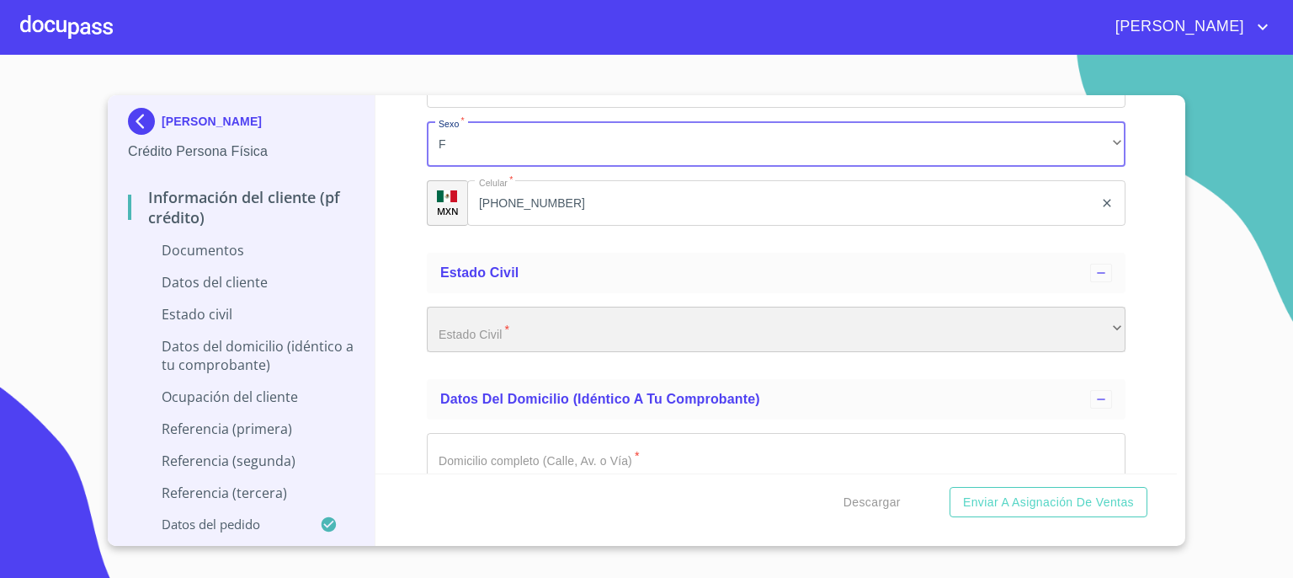
click at [1100, 331] on div "​" at bounding box center [776, 328] width 699 height 45
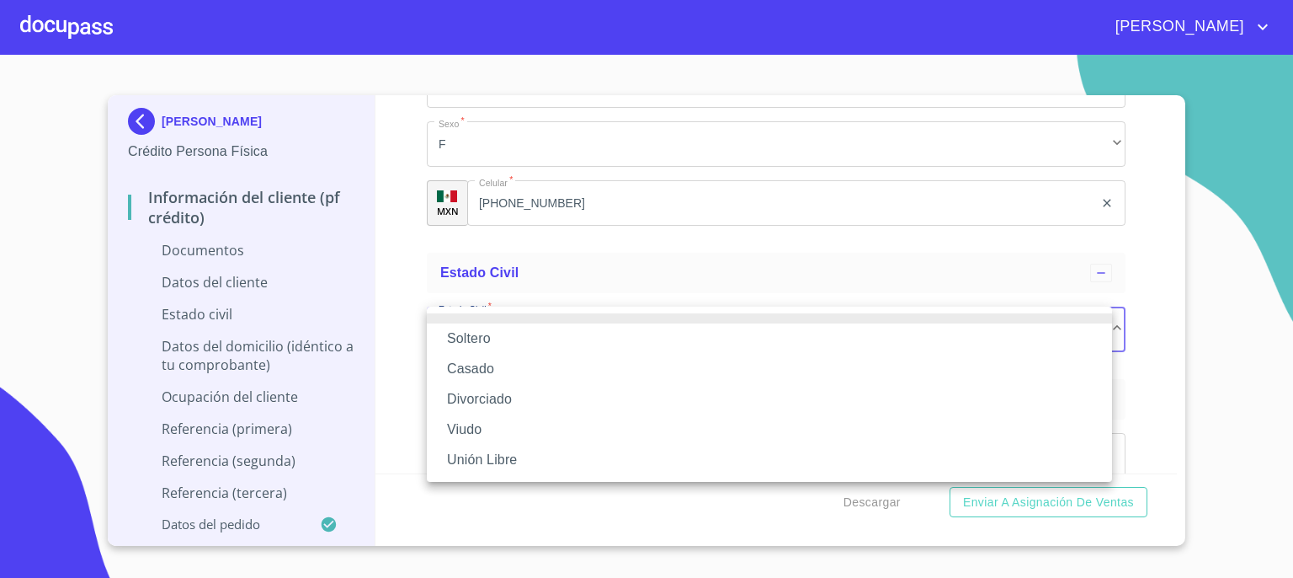
click at [1059, 333] on li "Soltero" at bounding box center [769, 338] width 685 height 30
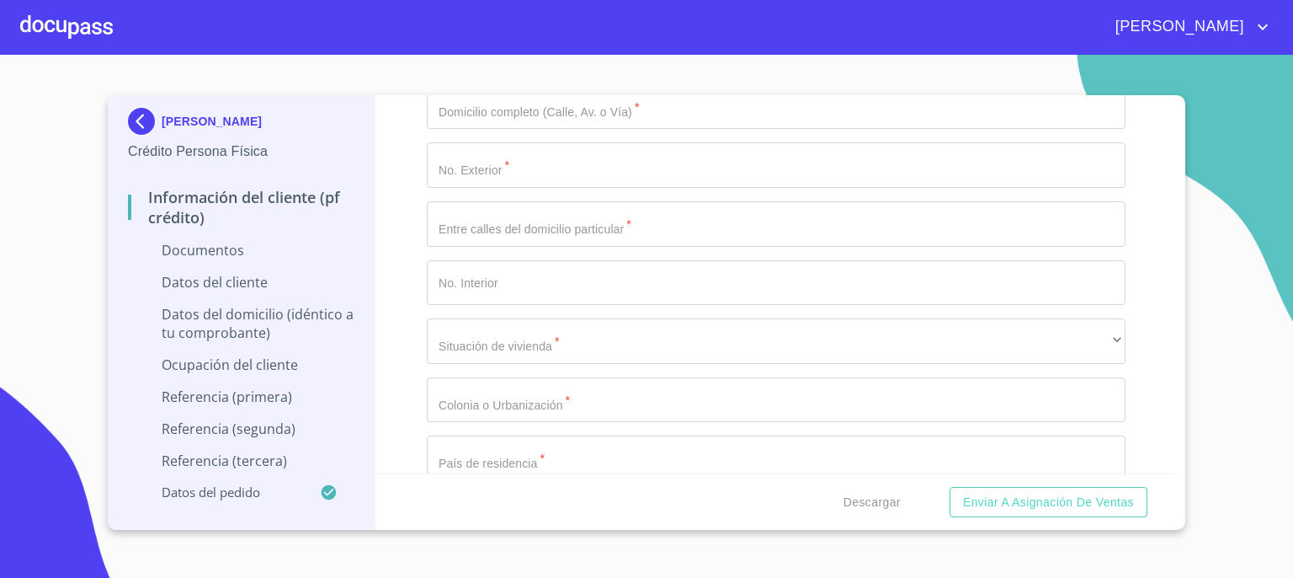
scroll to position [3086, 0]
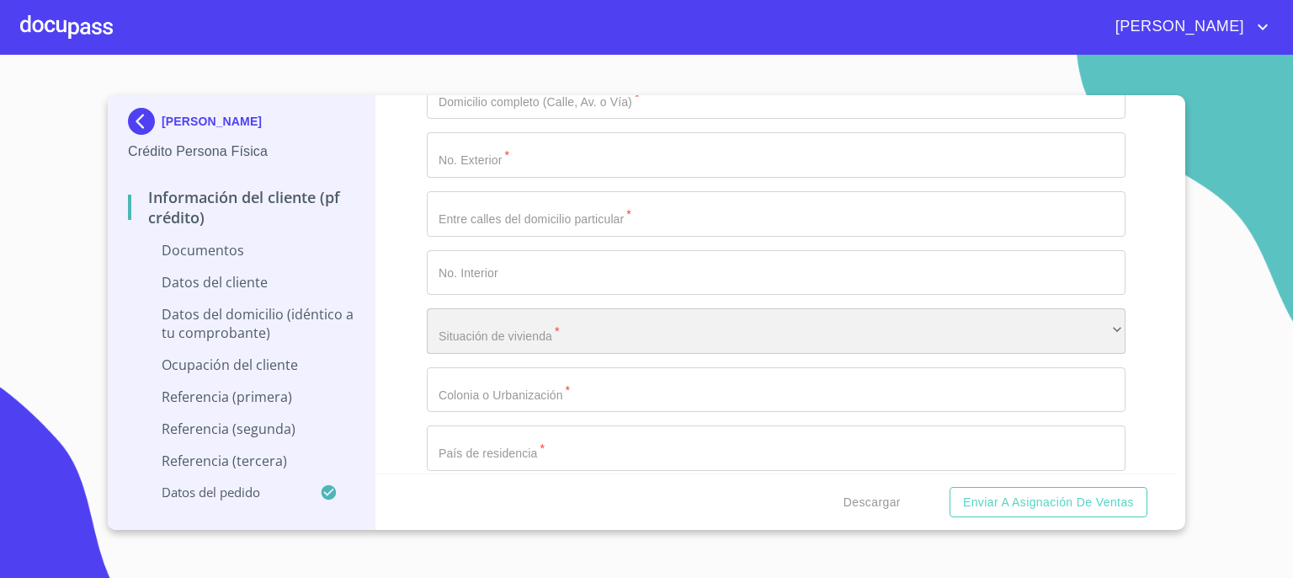
click at [1099, 329] on div "​" at bounding box center [776, 330] width 699 height 45
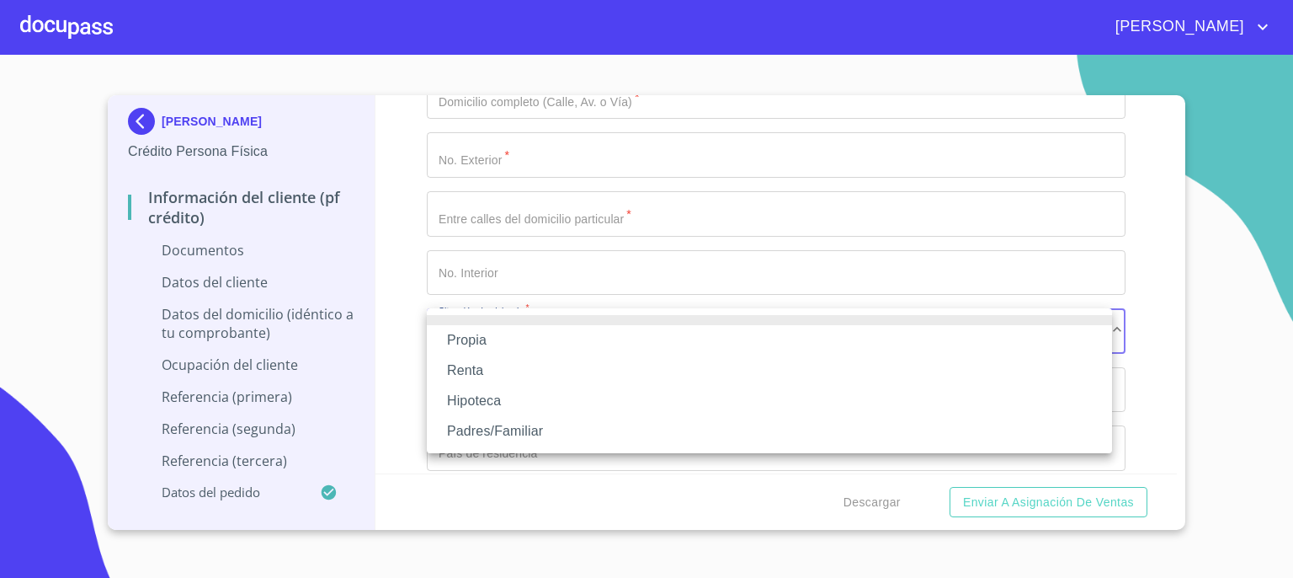
click at [1063, 336] on li "Propia" at bounding box center [769, 340] width 685 height 30
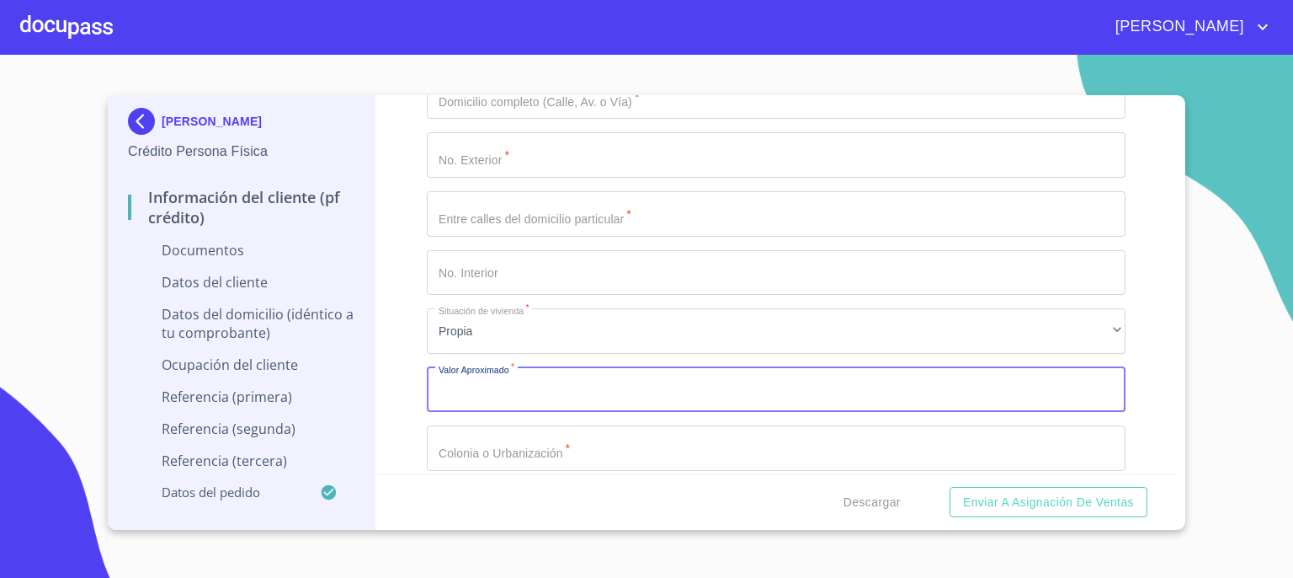
click at [1037, 391] on input "Documento de identificación.   *" at bounding box center [776, 389] width 699 height 45
type input "$1,000,000"
click at [1138, 402] on div "Información del cliente (PF crédito) Documentos Documento de identificación.   …" at bounding box center [777, 284] width 802 height 378
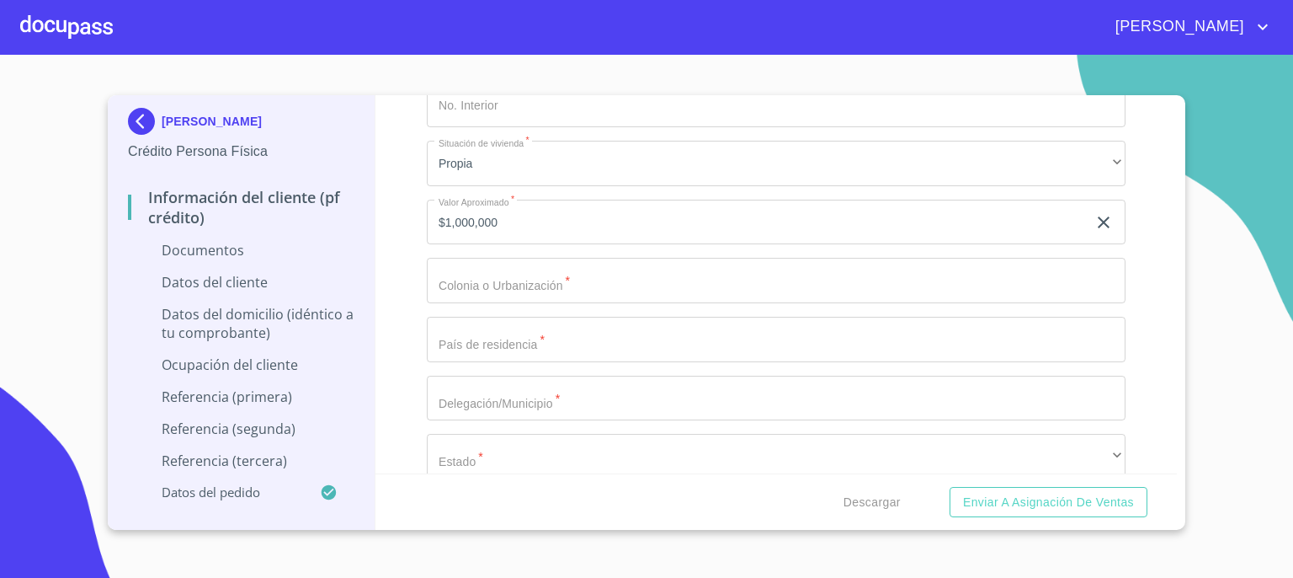
scroll to position [3254, 0]
click at [1060, 337] on input "Documento de identificación.   *" at bounding box center [776, 338] width 699 height 45
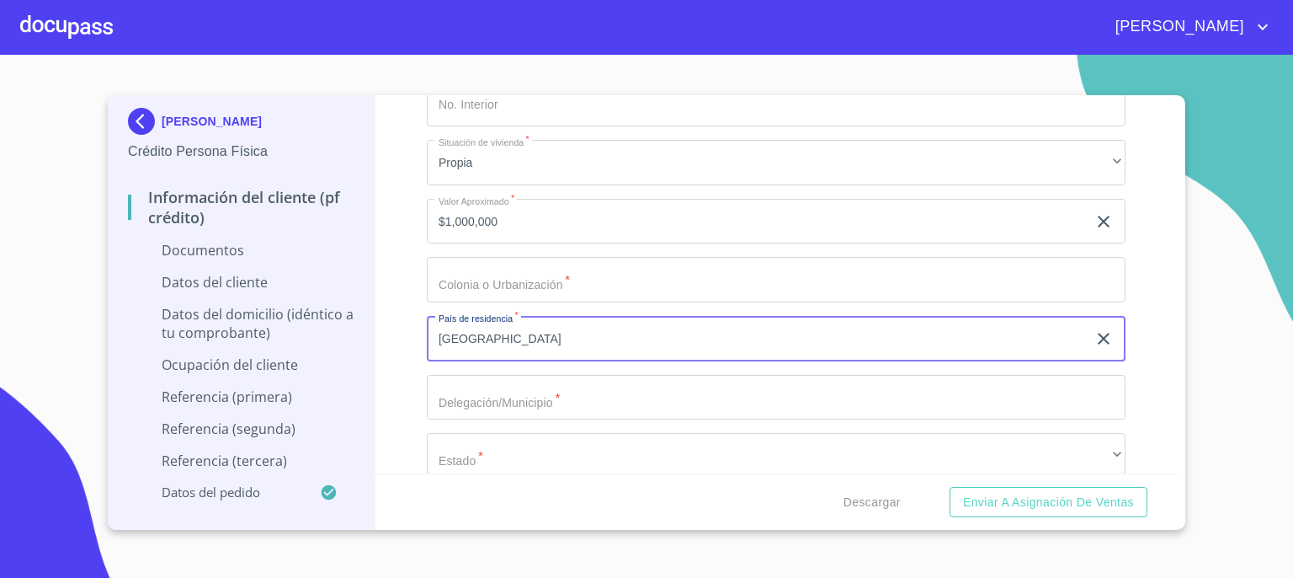
type input "[GEOGRAPHIC_DATA]"
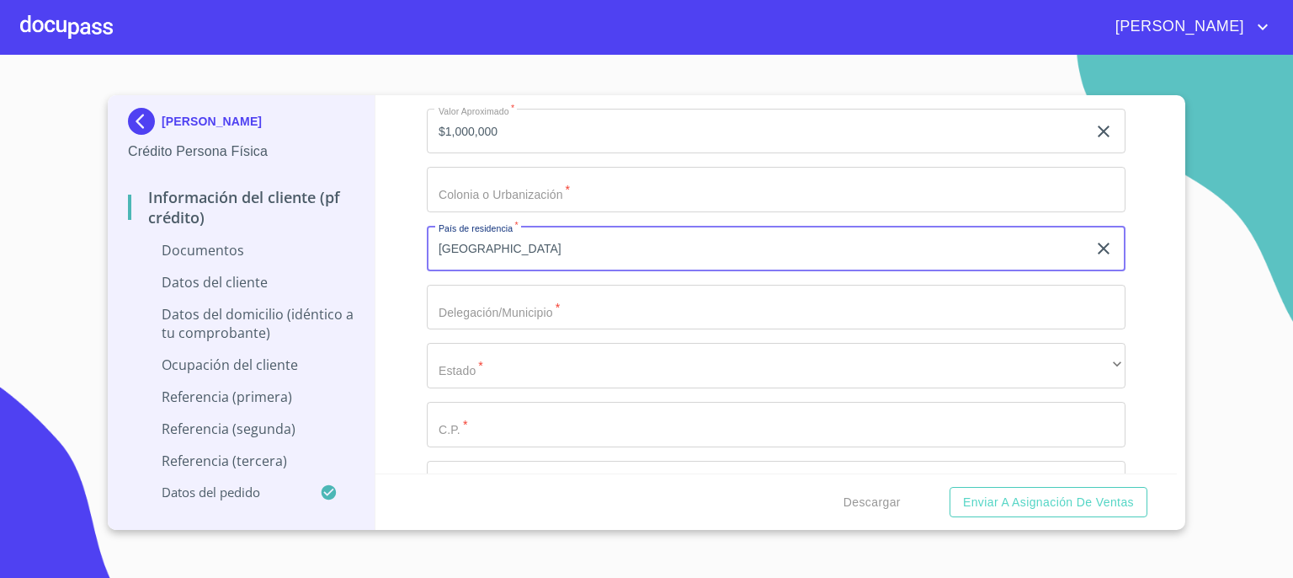
scroll to position [3410, 0]
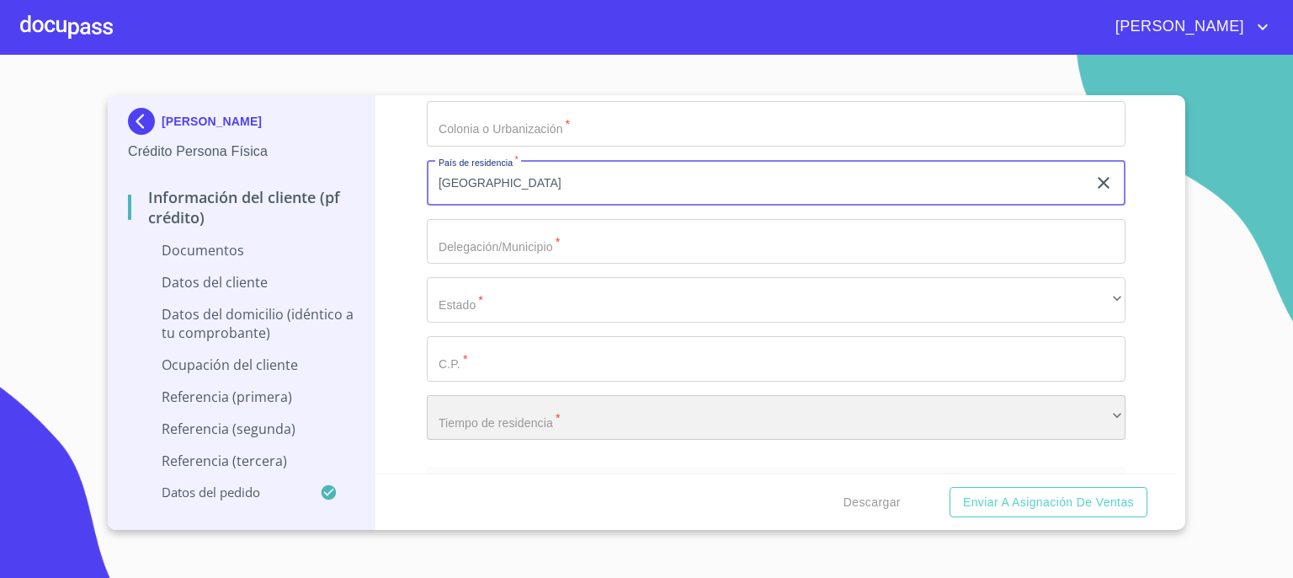
click at [1085, 404] on div "​" at bounding box center [776, 417] width 699 height 45
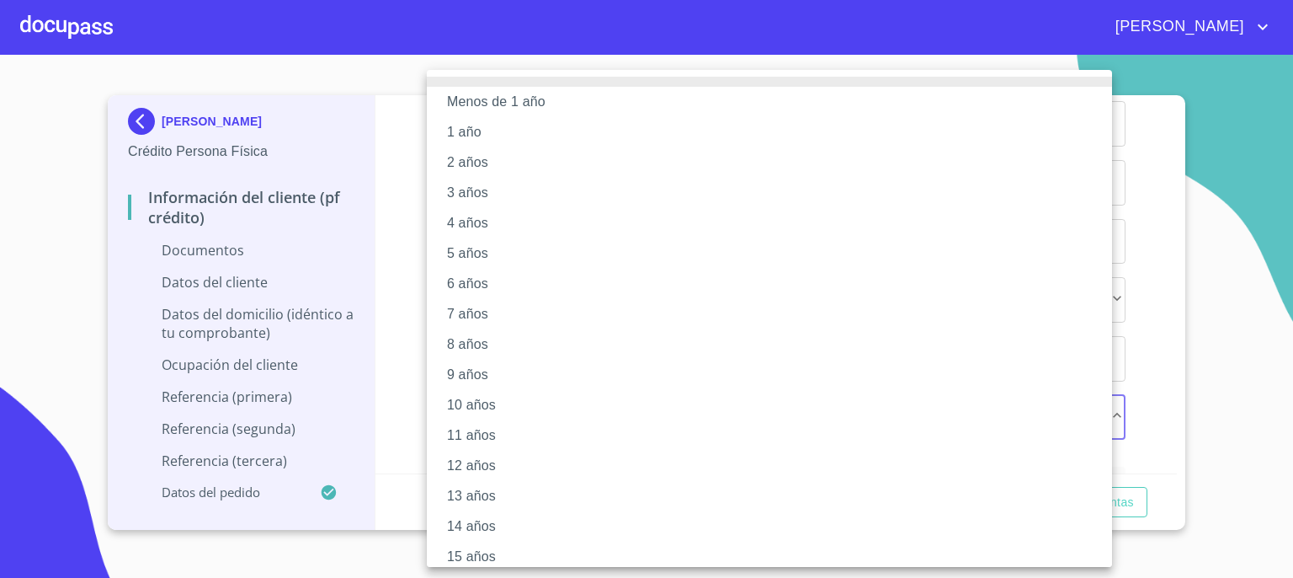
click at [941, 257] on li "5 años" at bounding box center [776, 253] width 698 height 30
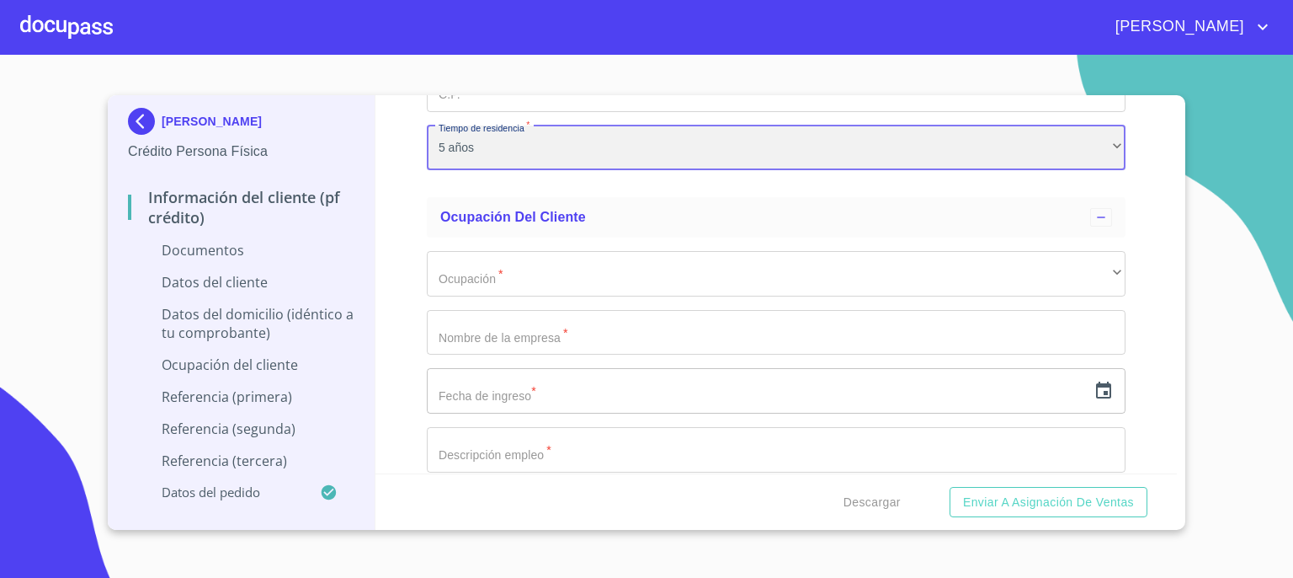
scroll to position [3713, 0]
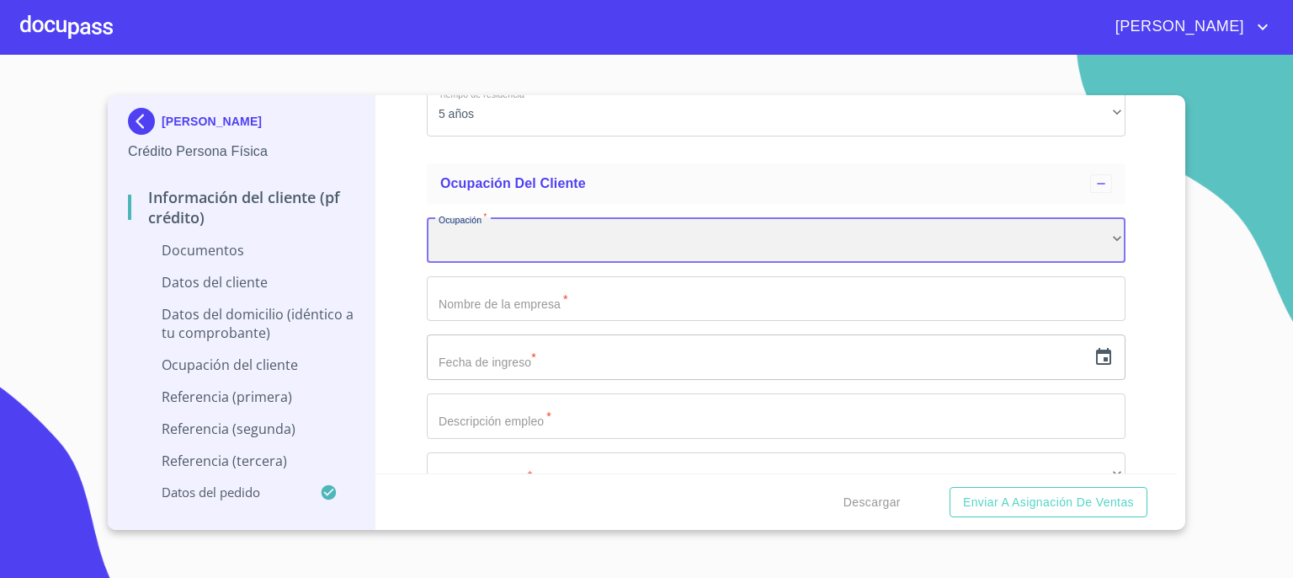
click at [1098, 241] on div "​" at bounding box center [776, 239] width 699 height 45
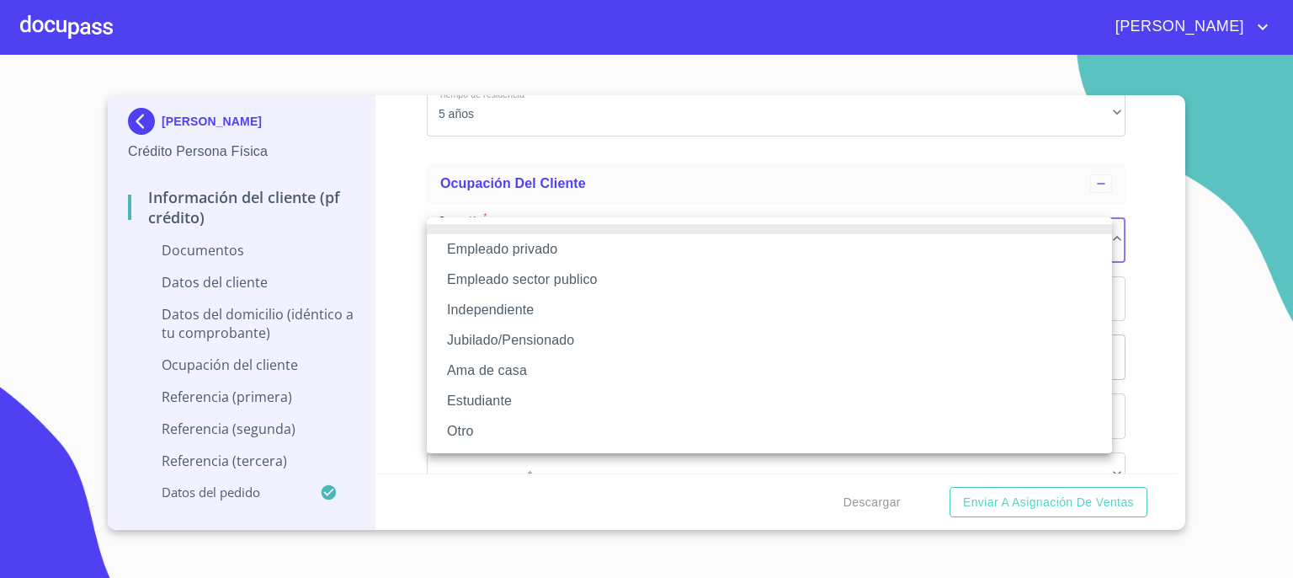
click at [959, 314] on li "Independiente" at bounding box center [769, 310] width 685 height 30
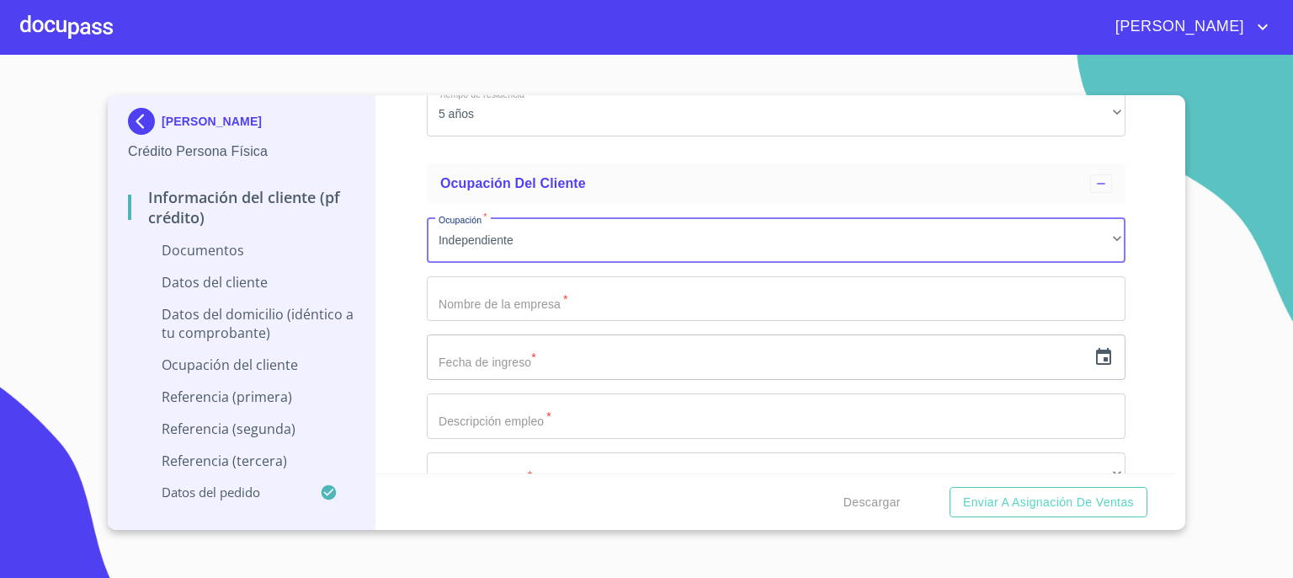
click at [891, 302] on input "Documento de identificación.   *" at bounding box center [776, 298] width 699 height 45
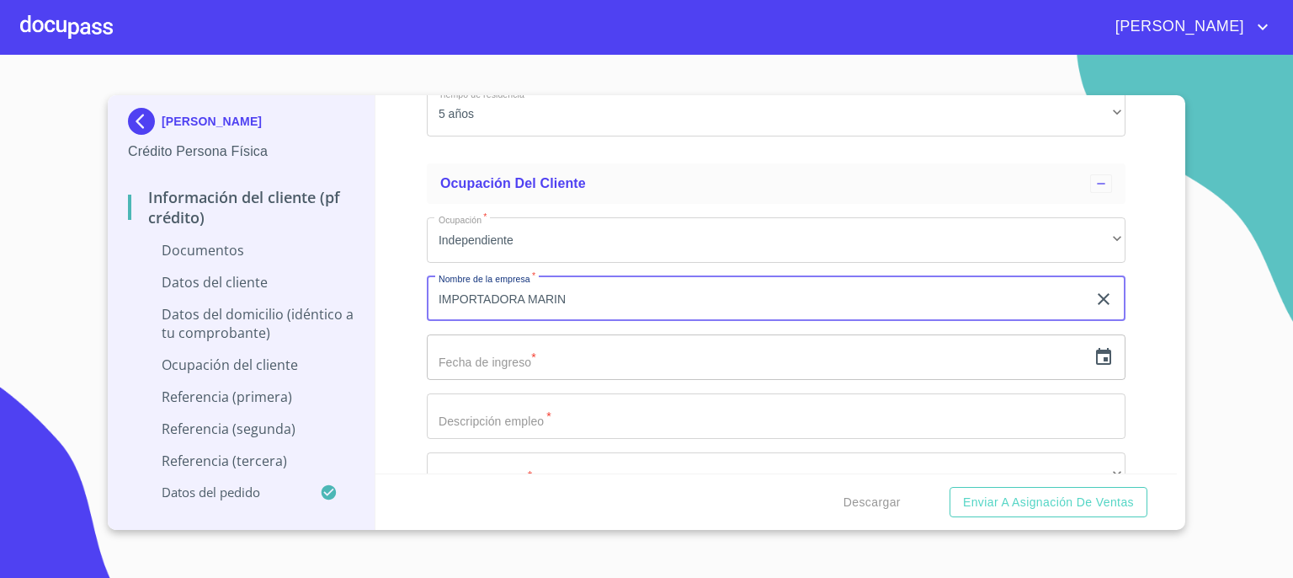
type input "IMPORTADORA MARIN"
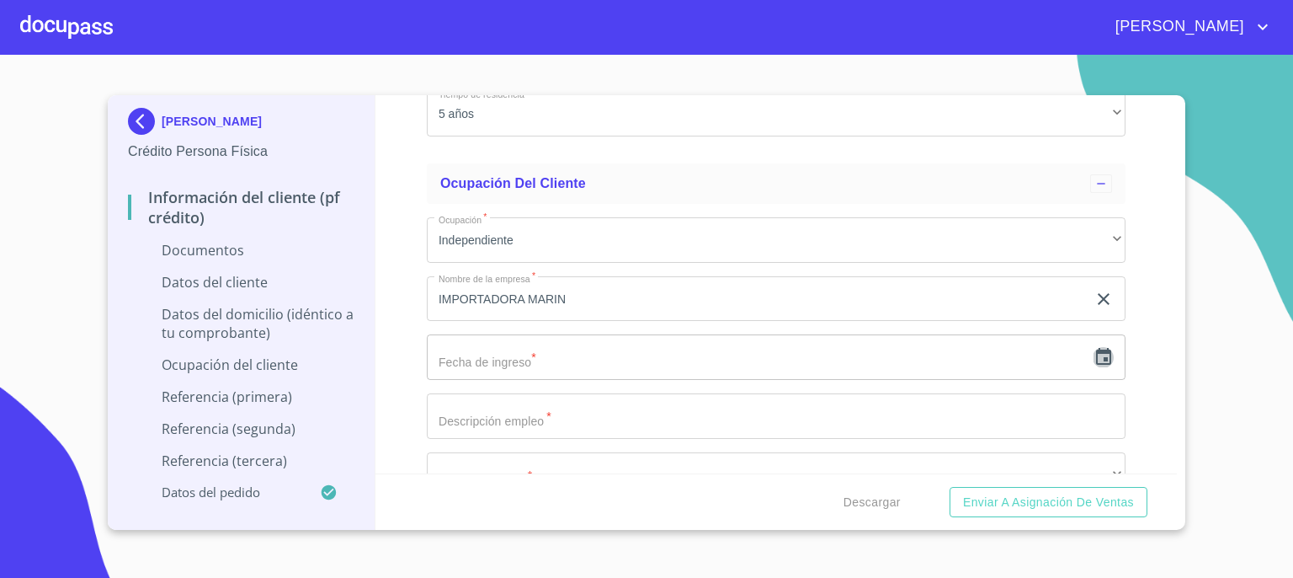
click at [1094, 360] on icon "button" at bounding box center [1104, 357] width 20 height 20
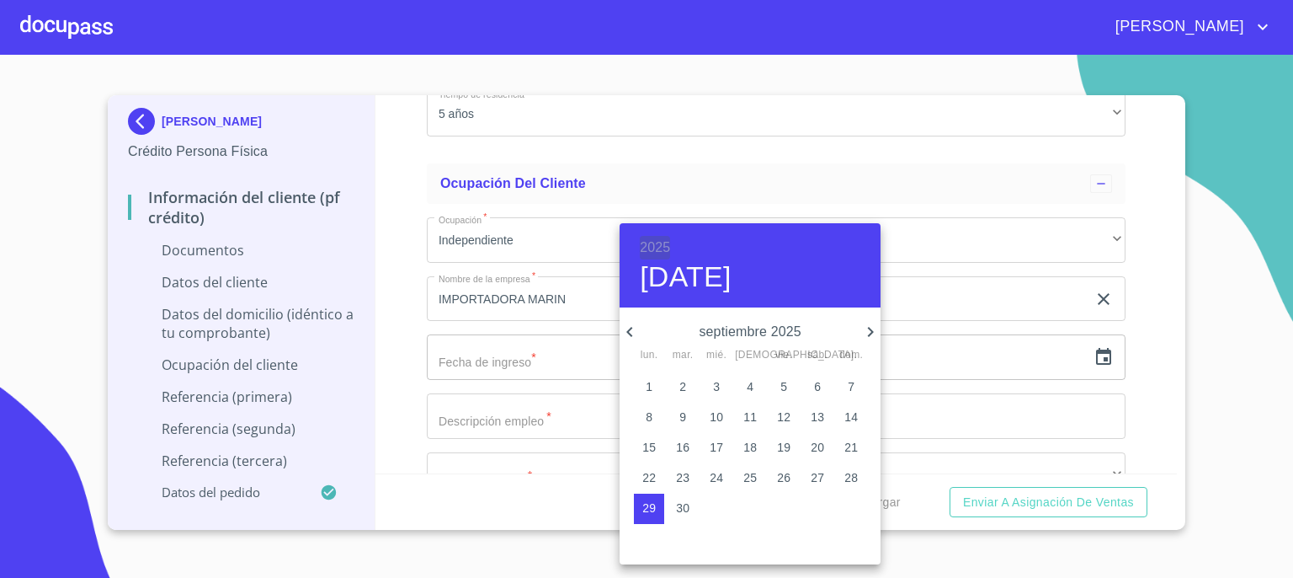
click at [655, 243] on h6 "2025" at bounding box center [655, 248] width 30 height 24
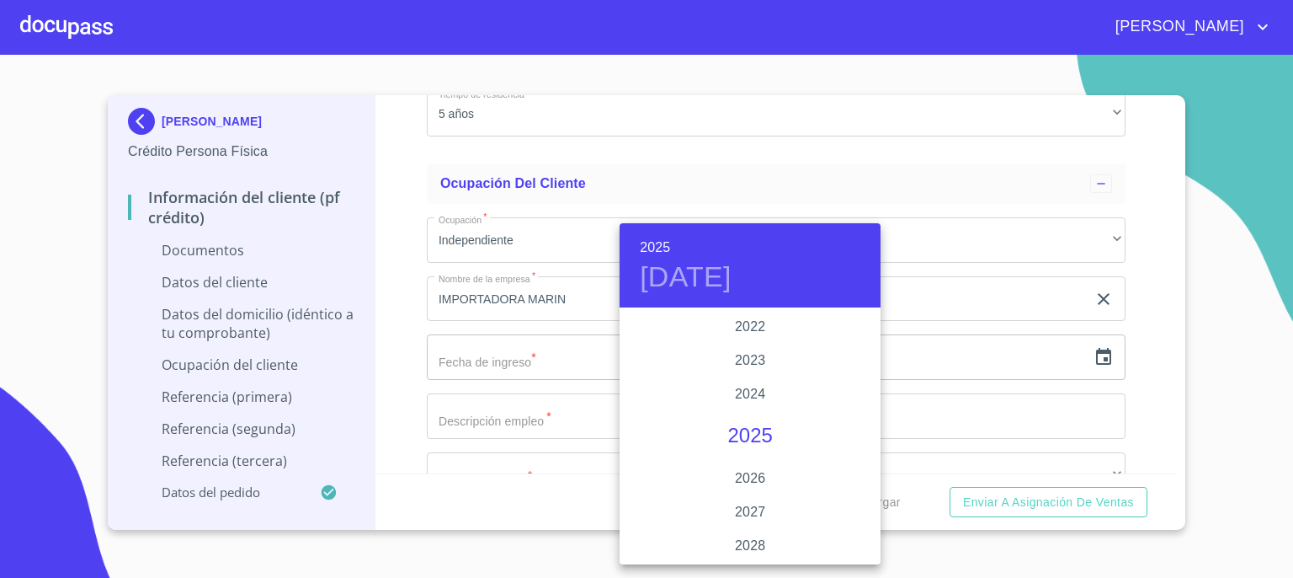
scroll to position [3233, 0]
click at [738, 324] on div "2021" at bounding box center [750, 327] width 261 height 34
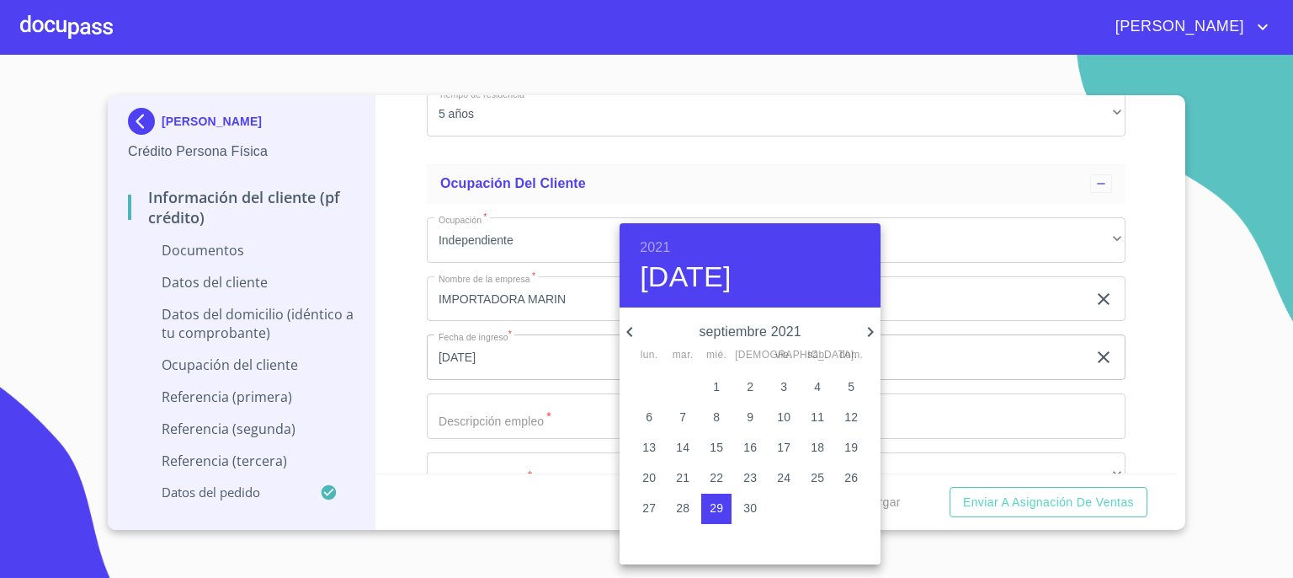
click at [635, 334] on icon "button" at bounding box center [630, 332] width 20 height 20
click at [682, 418] on p "6" at bounding box center [682, 416] width 7 height 17
type input "[DATE]"
click at [980, 386] on div at bounding box center [646, 289] width 1293 height 578
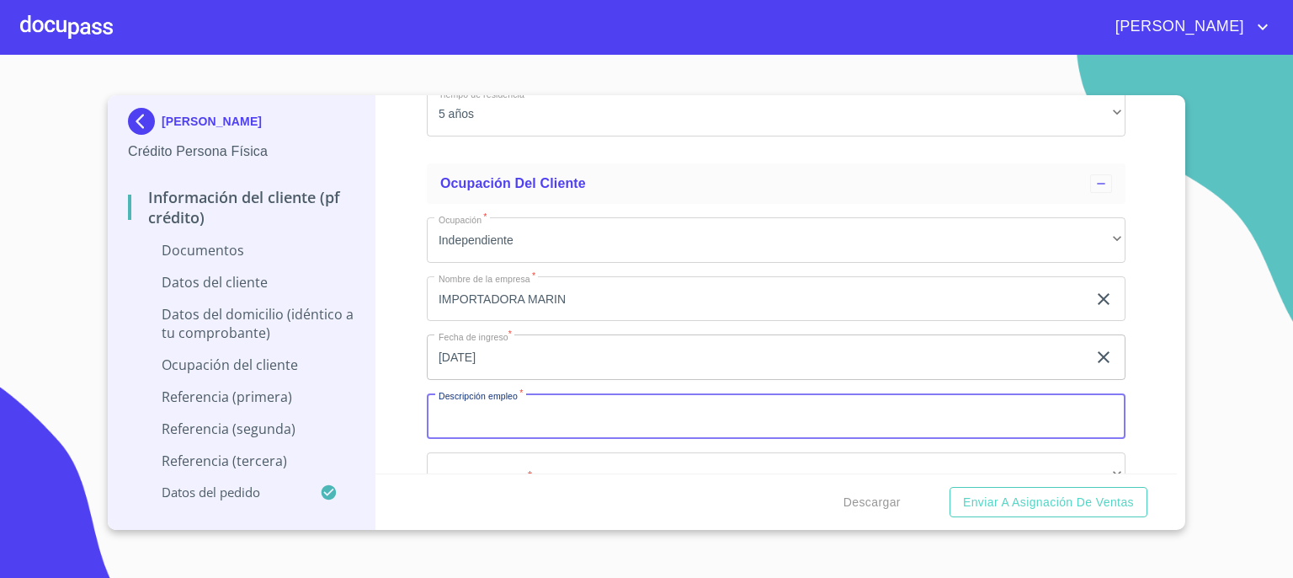
click at [946, 412] on input "Documento de identificación.   *" at bounding box center [776, 415] width 699 height 45
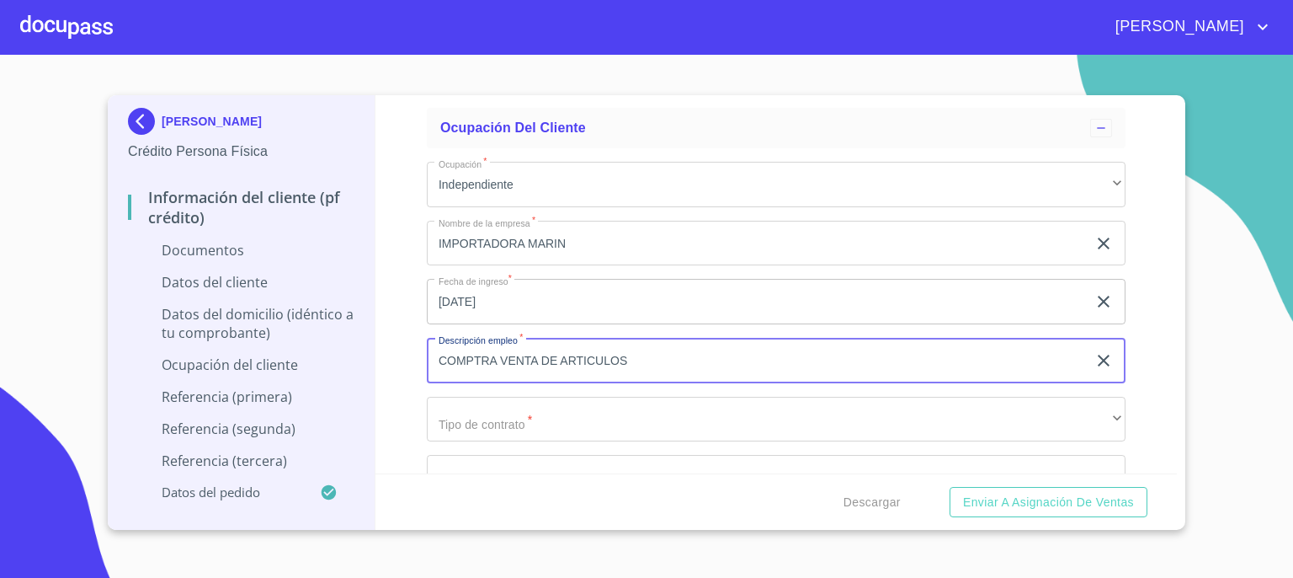
scroll to position [3781, 0]
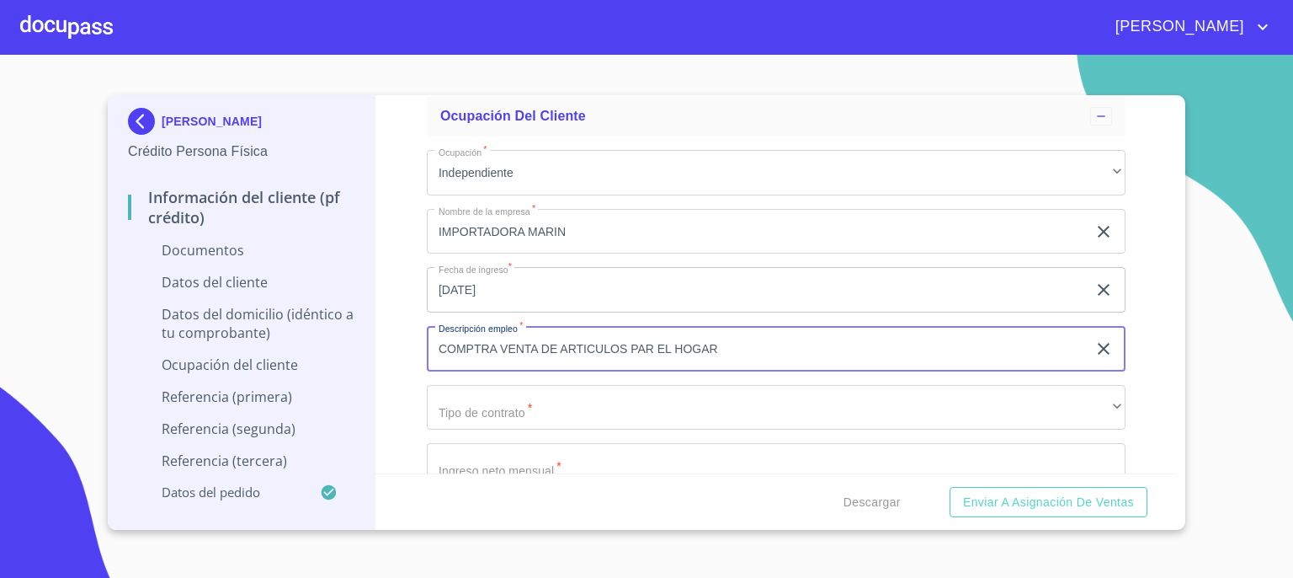
click at [478, 344] on input "COMPTRA VENTA DE ARTICULOS PAR EL HOGAR" at bounding box center [757, 348] width 660 height 45
type input "COMPRA VENTA DE ARTICULOS PAR EL HOGAR"
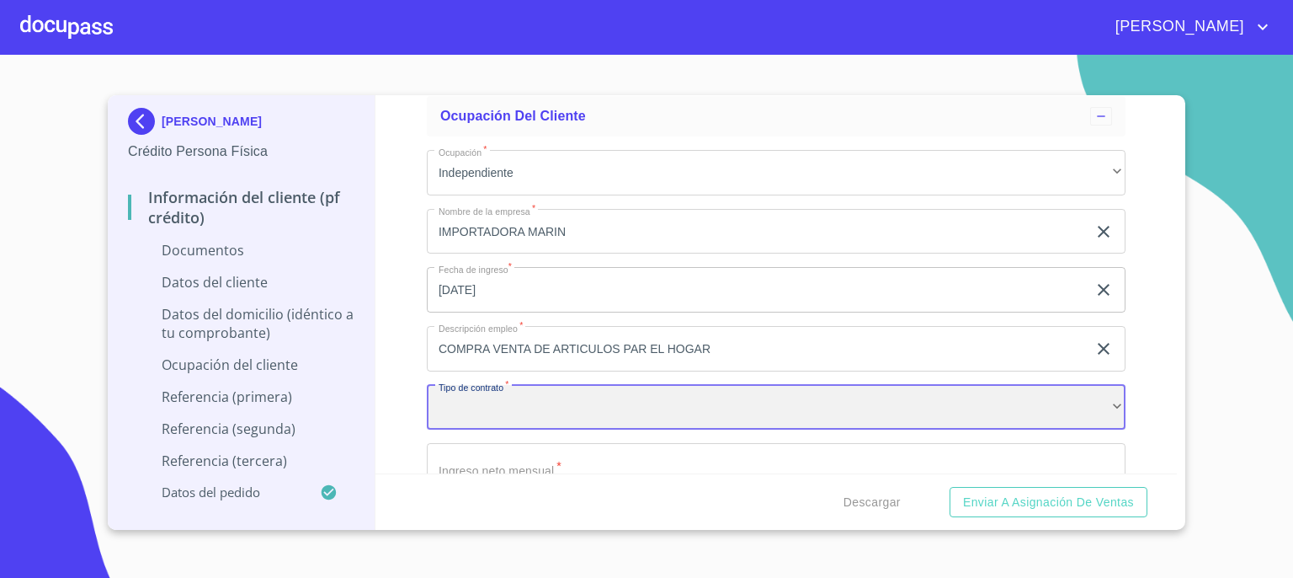
click at [526, 415] on div "​" at bounding box center [776, 407] width 699 height 45
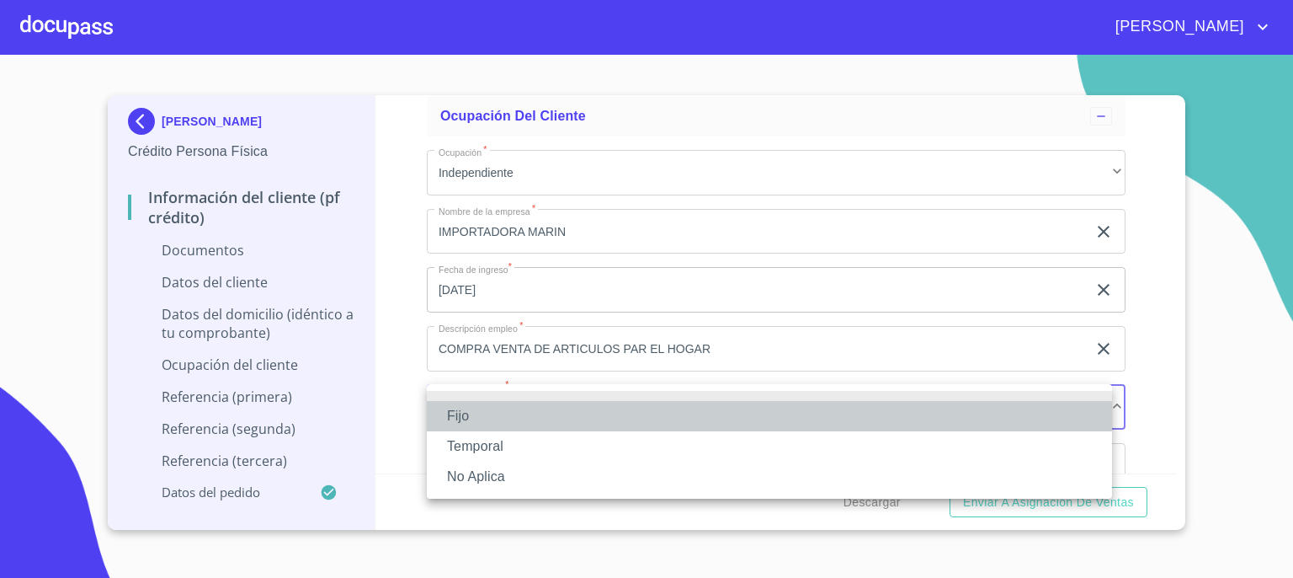
click at [526, 415] on li "Fijo" at bounding box center [769, 416] width 685 height 30
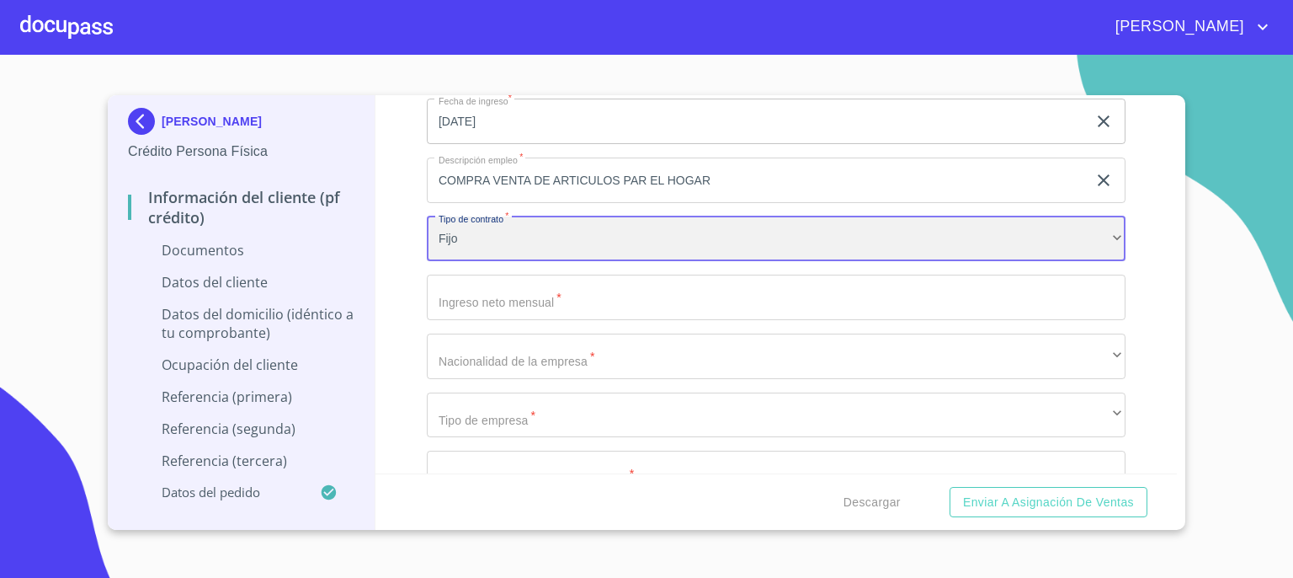
scroll to position [3983, 0]
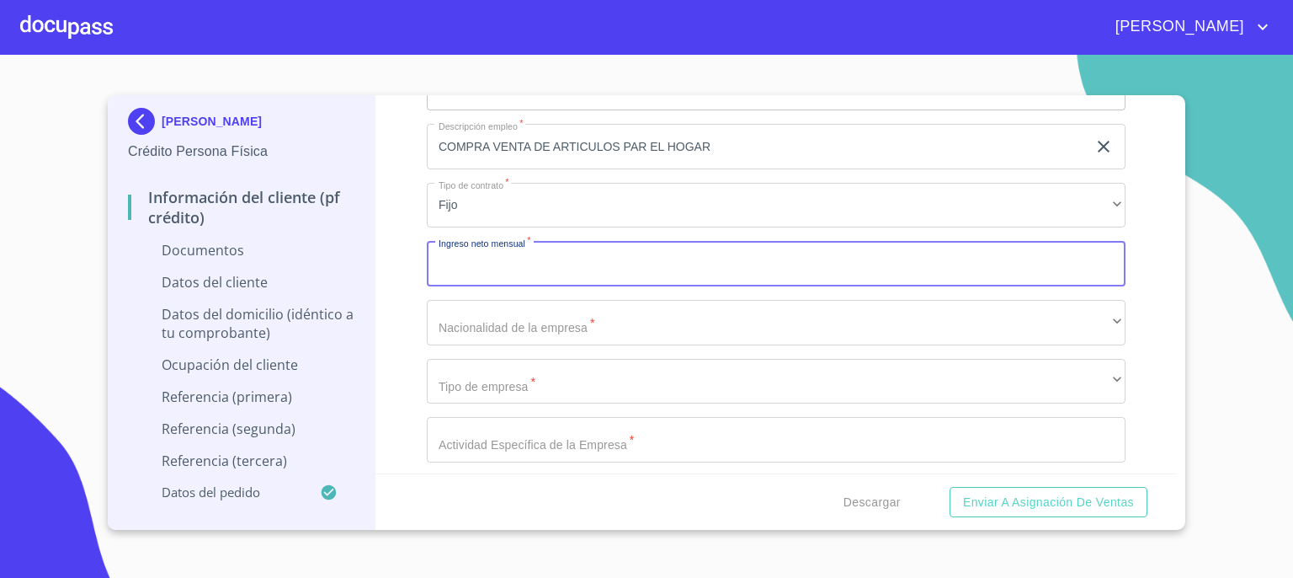
click at [758, 264] on input "Documento de identificación.   *" at bounding box center [776, 263] width 699 height 45
type input "80000"
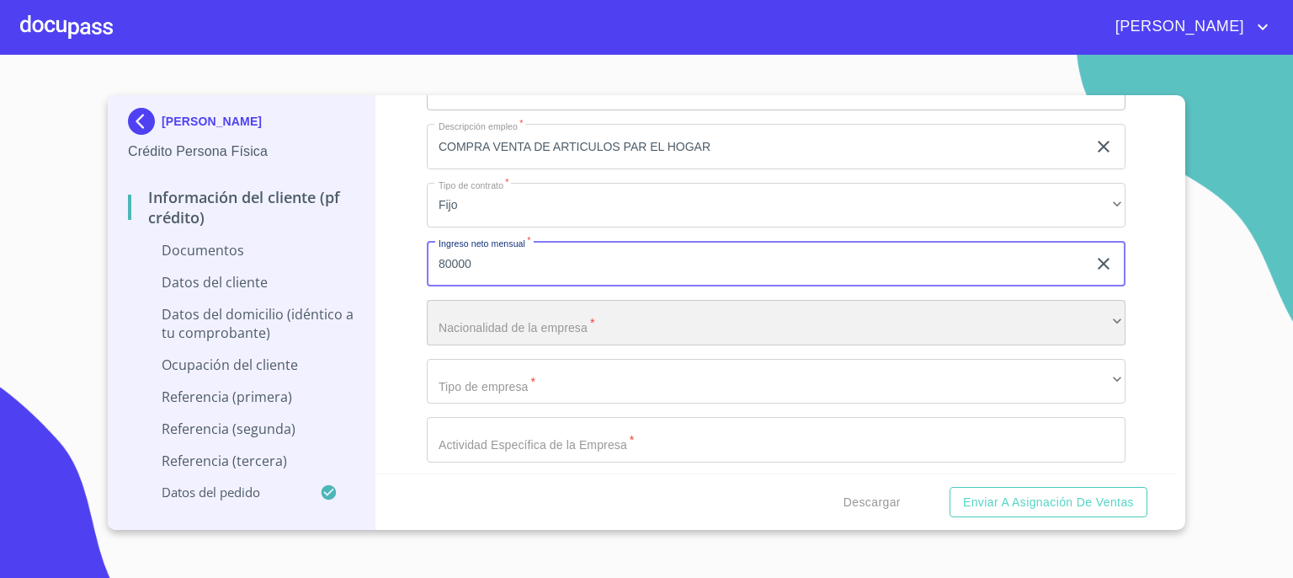
click at [738, 327] on div "​" at bounding box center [776, 322] width 699 height 45
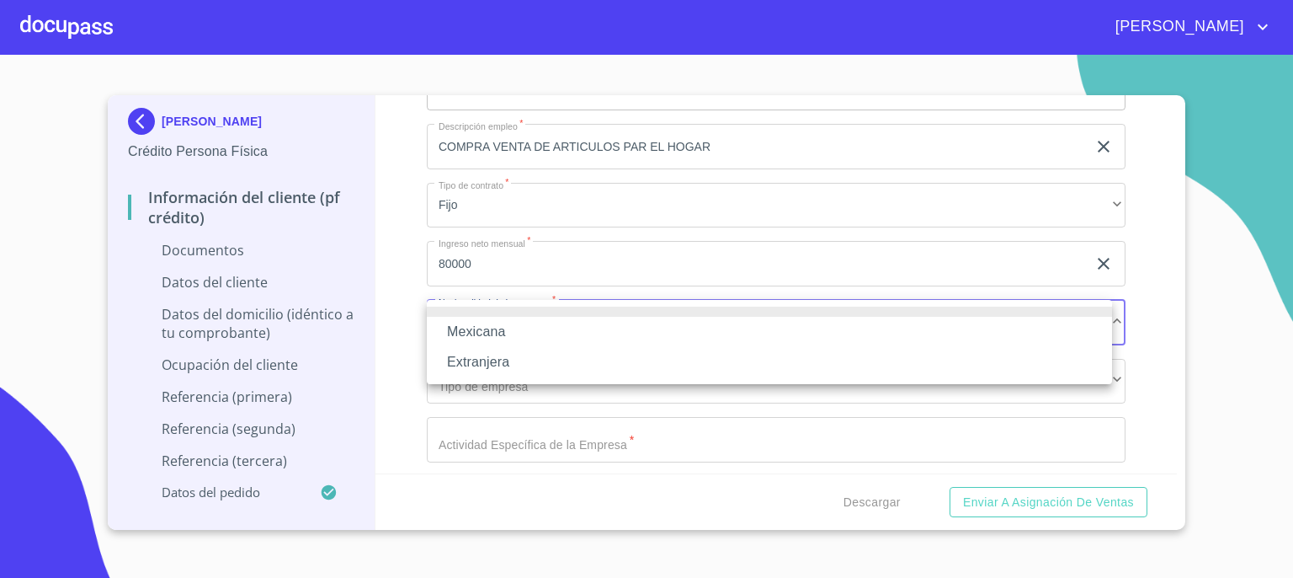
click at [715, 338] on li "Mexicana" at bounding box center [769, 332] width 685 height 30
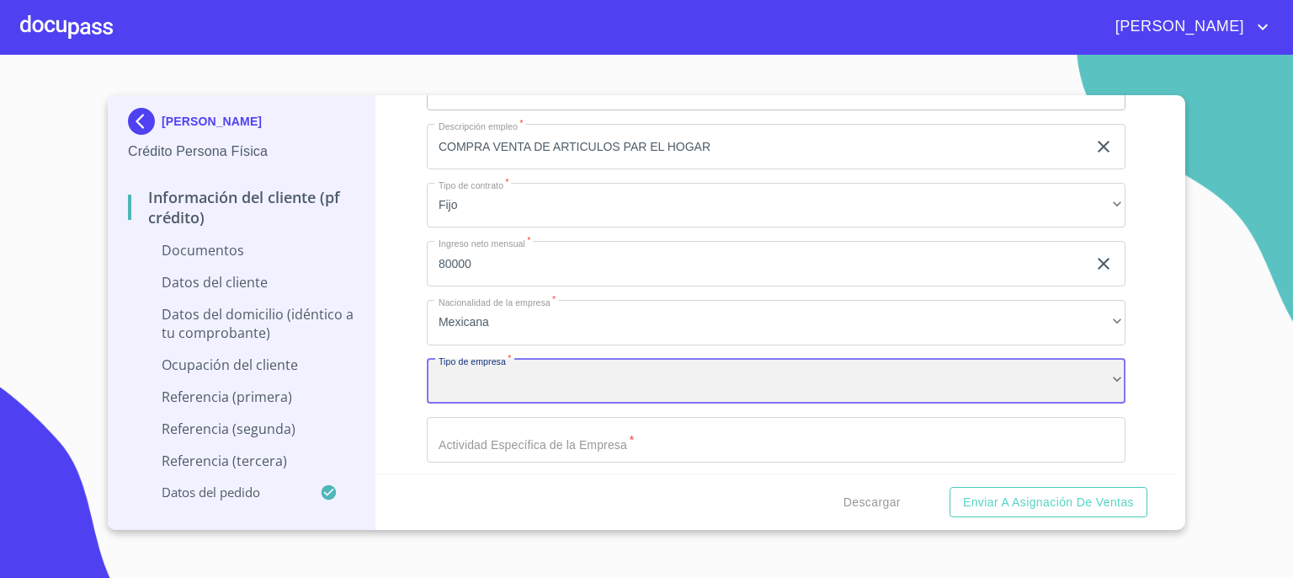
click at [717, 378] on div "​" at bounding box center [776, 381] width 699 height 45
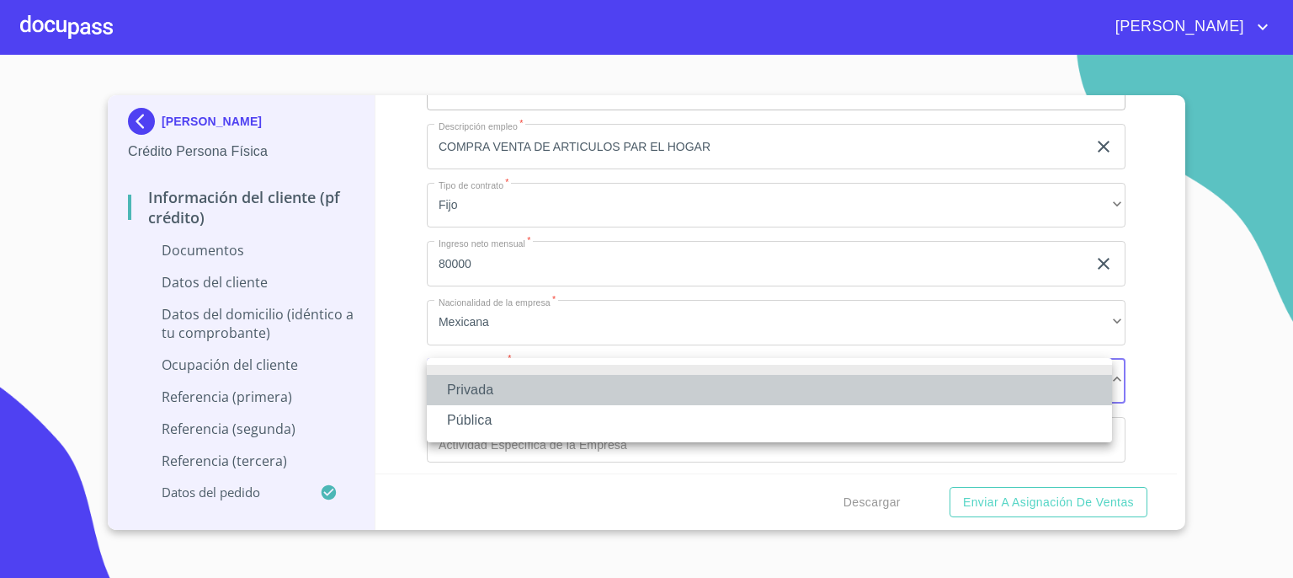
click at [706, 392] on li "Privada" at bounding box center [769, 390] width 685 height 30
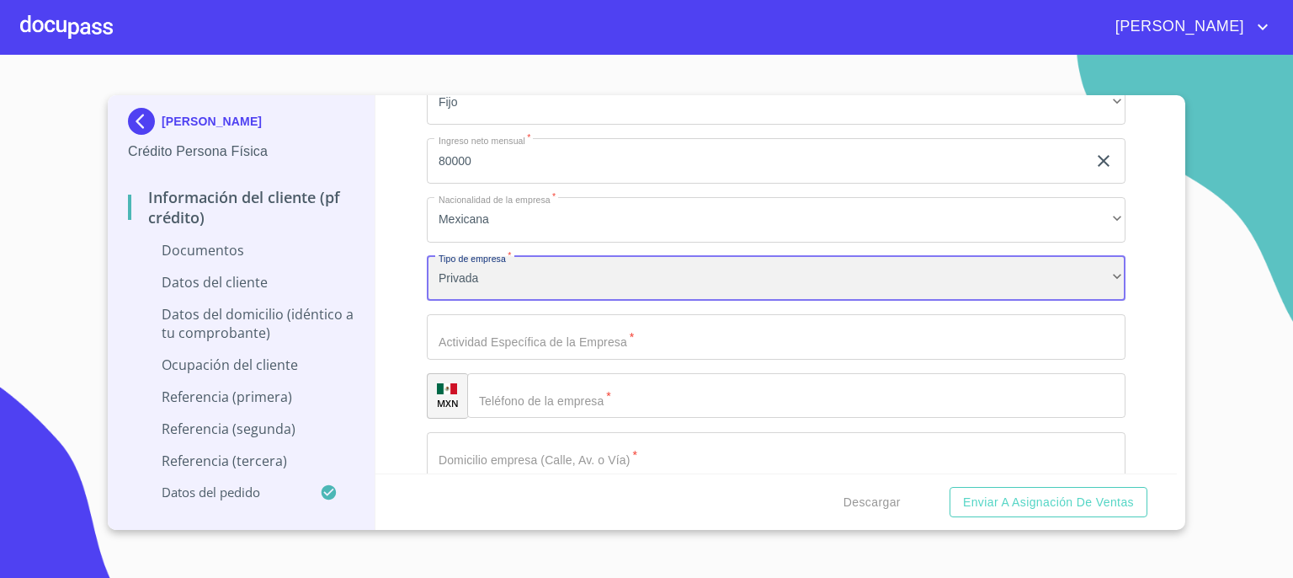
scroll to position [4117, 0]
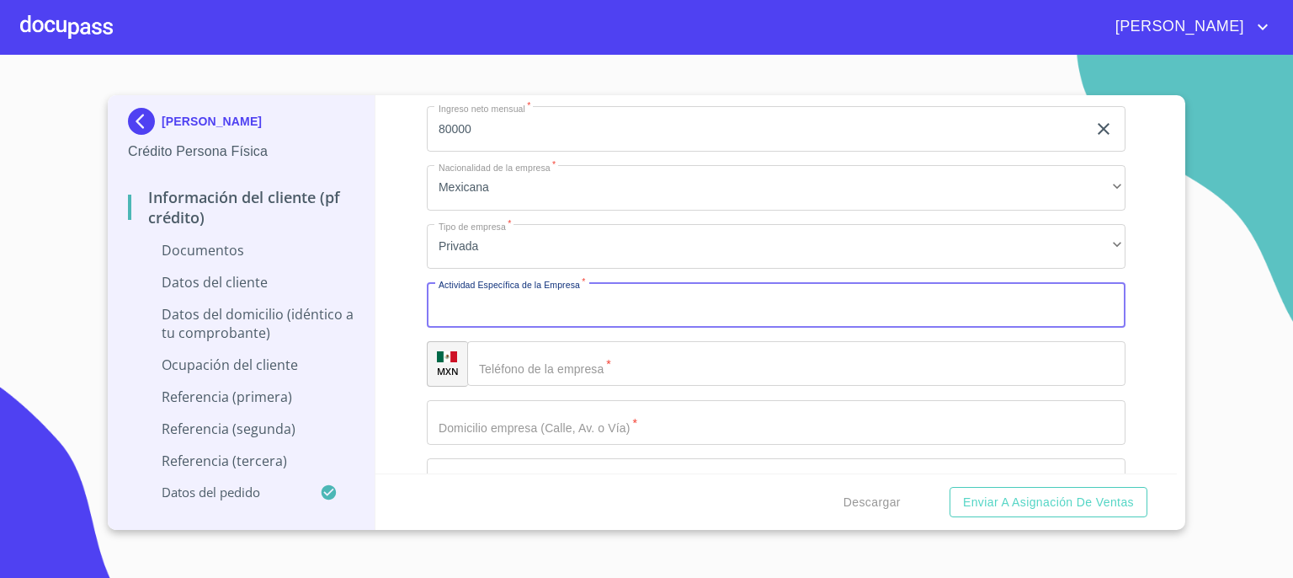
click at [952, 308] on input "Documento de identificación.   *" at bounding box center [776, 304] width 699 height 45
click at [492, 304] on input "COMPRA DE ARTICULOS PARA EL HOGAR" at bounding box center [757, 304] width 660 height 45
type input "COMPRA VENTA DE ARTICULOS PARA EL HOGAR"
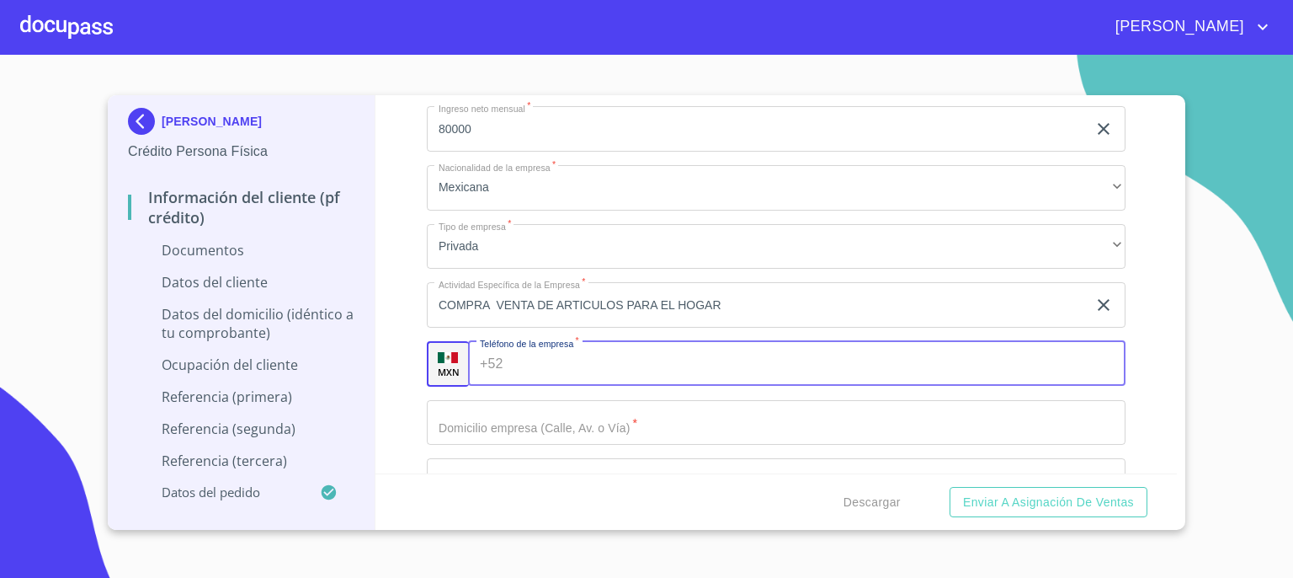
click at [594, 363] on input "Documento de identificación.   *" at bounding box center [817, 363] width 615 height 45
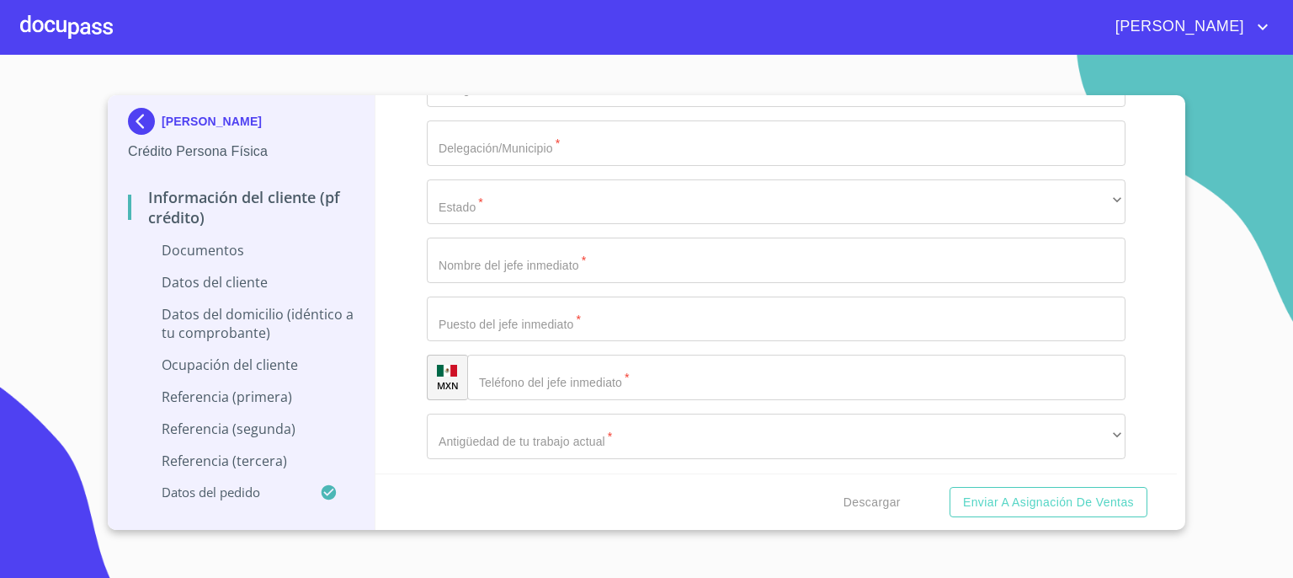
scroll to position [4724, 0]
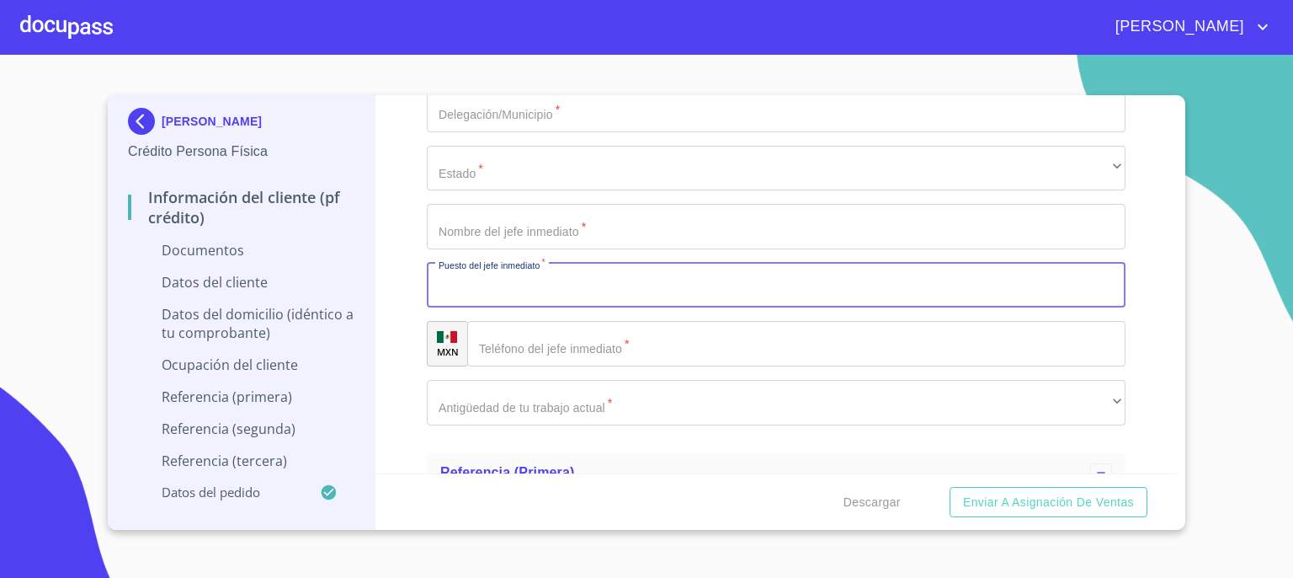
click at [855, 286] on input "Documento de identificación.   *" at bounding box center [776, 285] width 699 height 45
type input "PROPIETARIA"
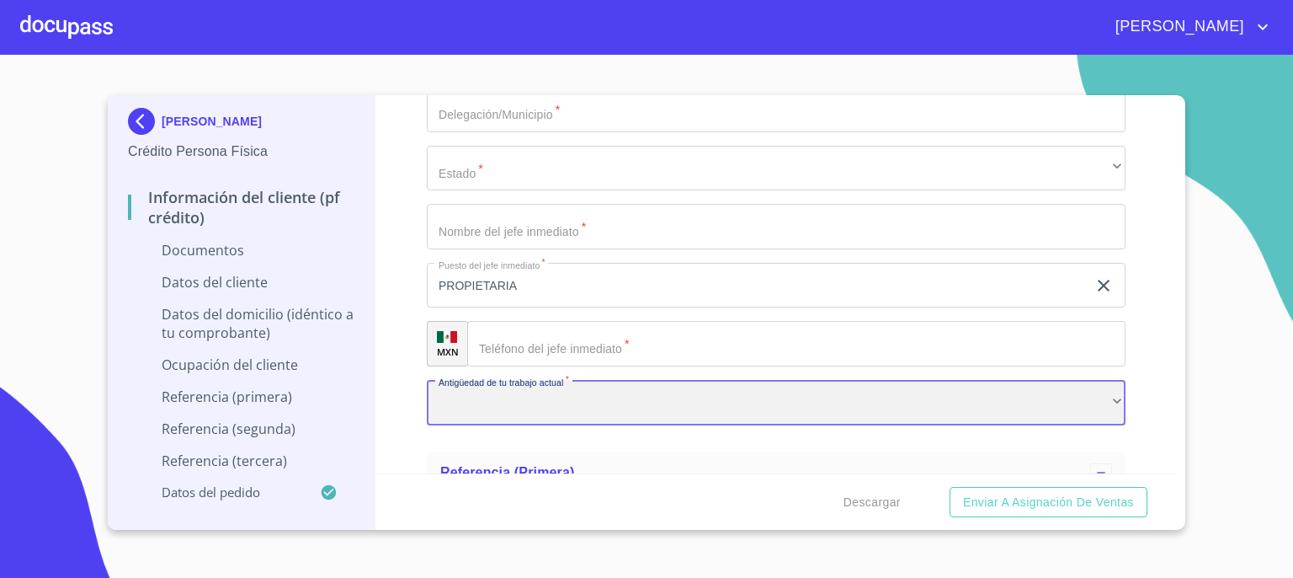
click at [926, 405] on div "​" at bounding box center [776, 402] width 699 height 45
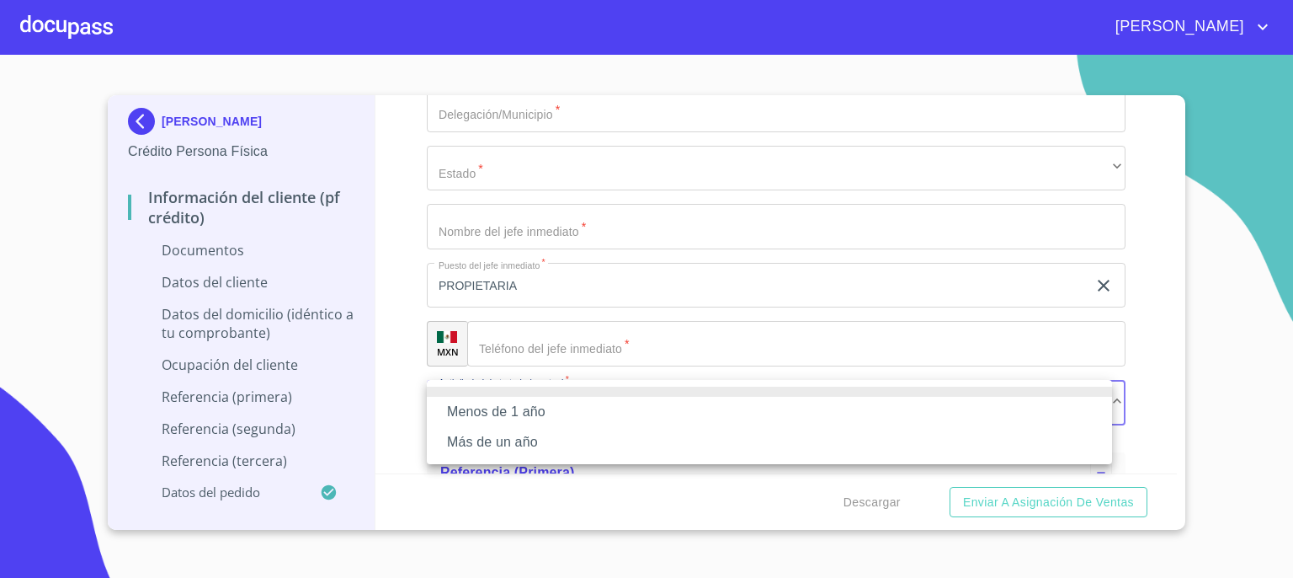
click at [855, 434] on li "Más de un año" at bounding box center [769, 442] width 685 height 30
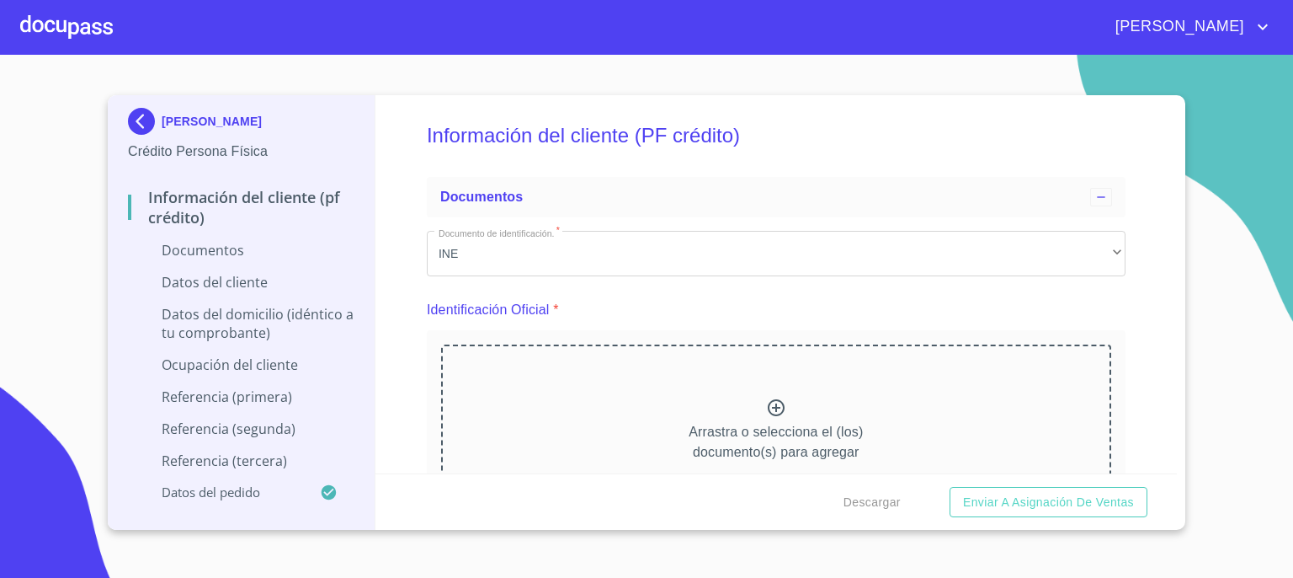
scroll to position [0, 0]
